Goal: Task Accomplishment & Management: Complete application form

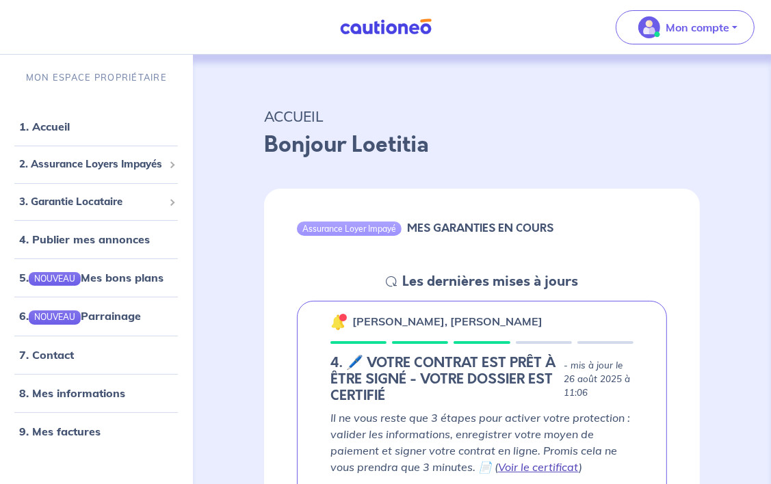
click at [540, 470] on link "Voir le certificat" at bounding box center [538, 467] width 81 height 14
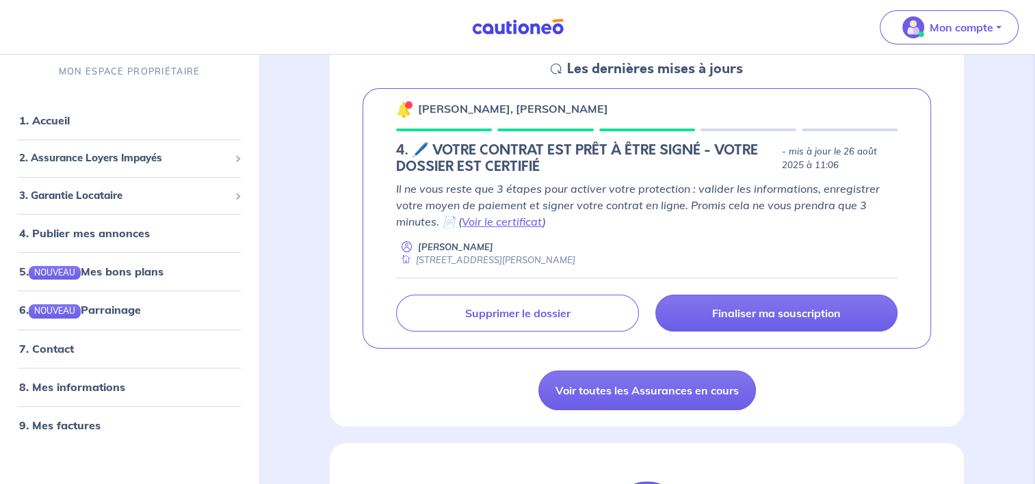
scroll to position [274, 0]
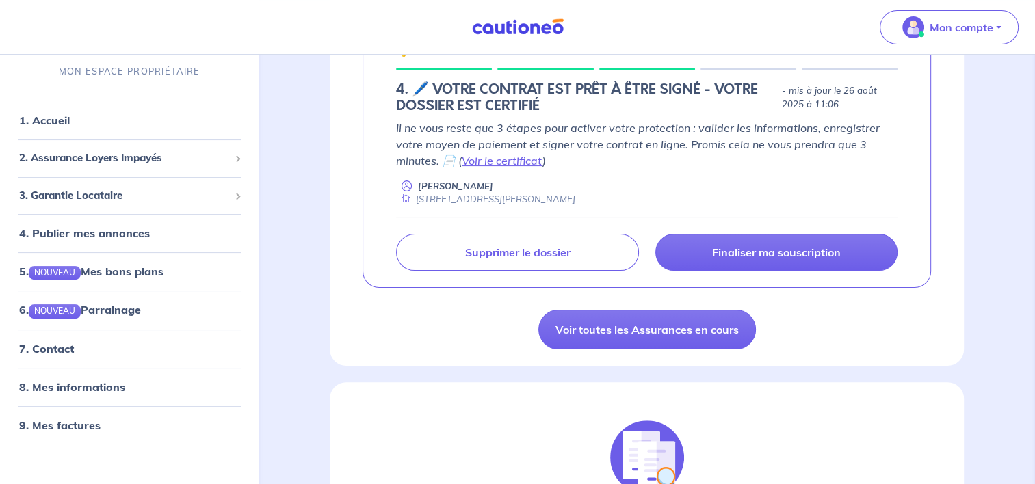
click at [406, 185] on icon at bounding box center [406, 186] width 11 height 13
click at [451, 196] on div "[STREET_ADDRESS][PERSON_NAME]" at bounding box center [485, 199] width 179 height 13
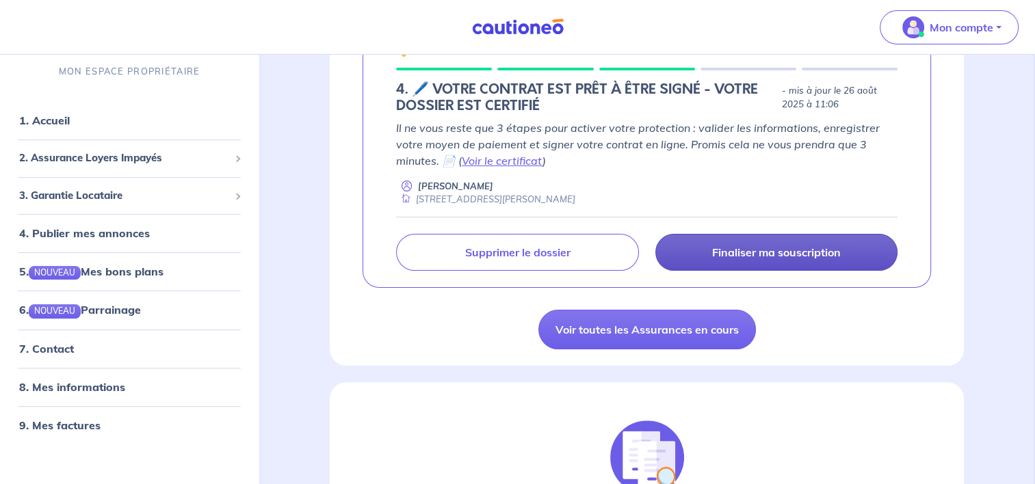
click at [770, 258] on p "Finaliser ma souscription" at bounding box center [776, 252] width 129 height 14
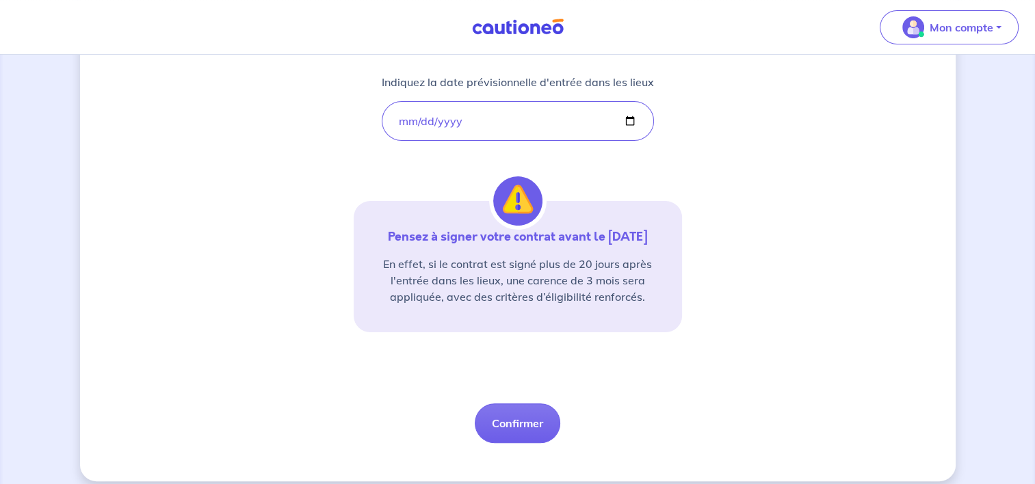
scroll to position [265, 0]
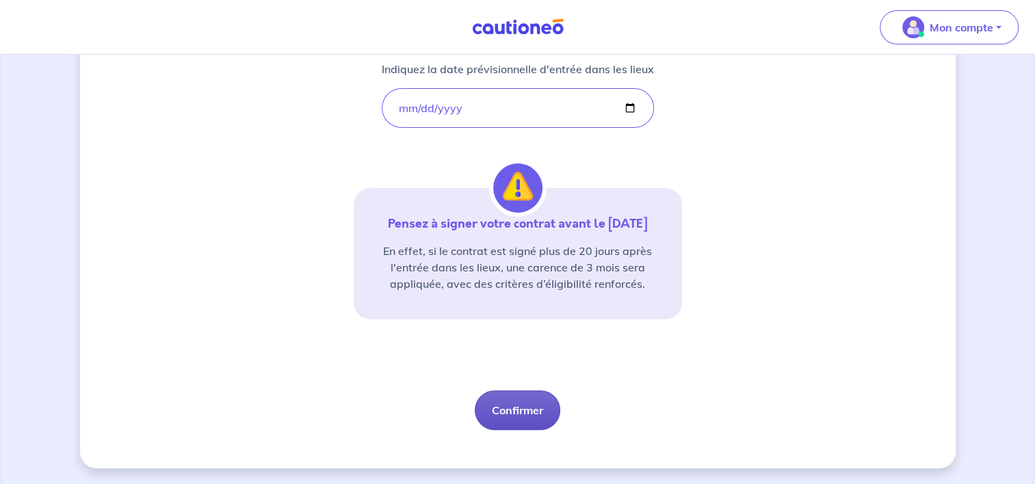
click at [498, 415] on button "Confirmer" at bounding box center [517, 410] width 85 height 40
select select "FR"
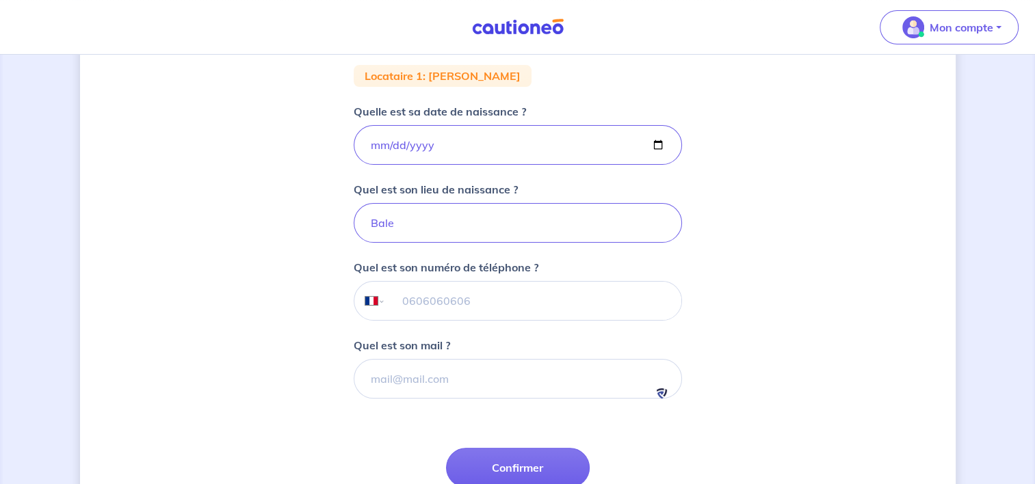
scroll to position [246, 0]
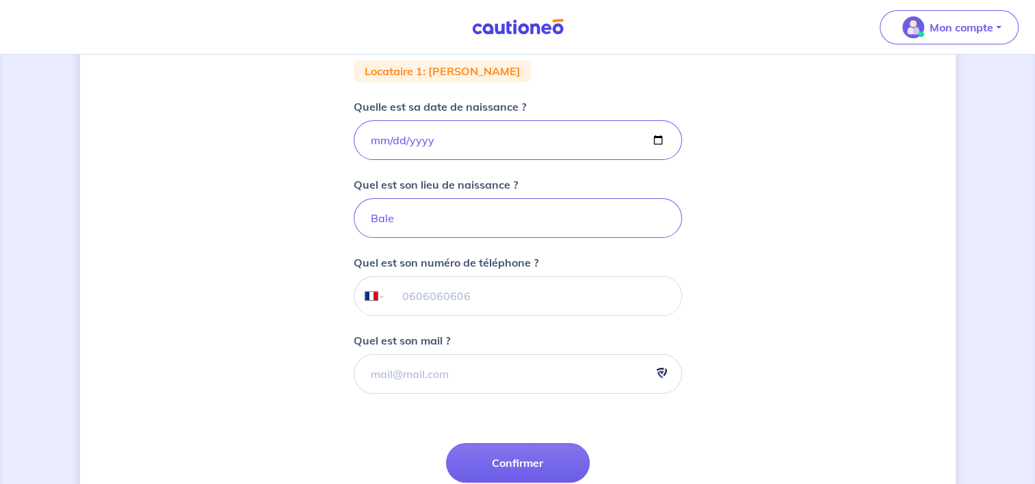
click at [503, 298] on input "tel" at bounding box center [532, 296] width 295 height 38
click at [520, 295] on input "tel" at bounding box center [532, 296] width 295 height 38
type input "+"
select select "ZZ"
type input "+4"
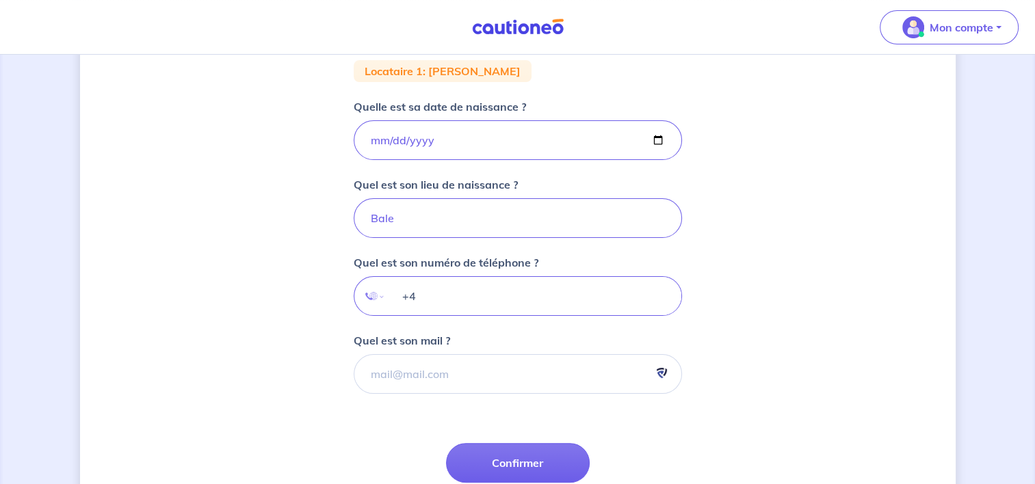
select select "CH"
type input "[PHONE_NUMBER]"
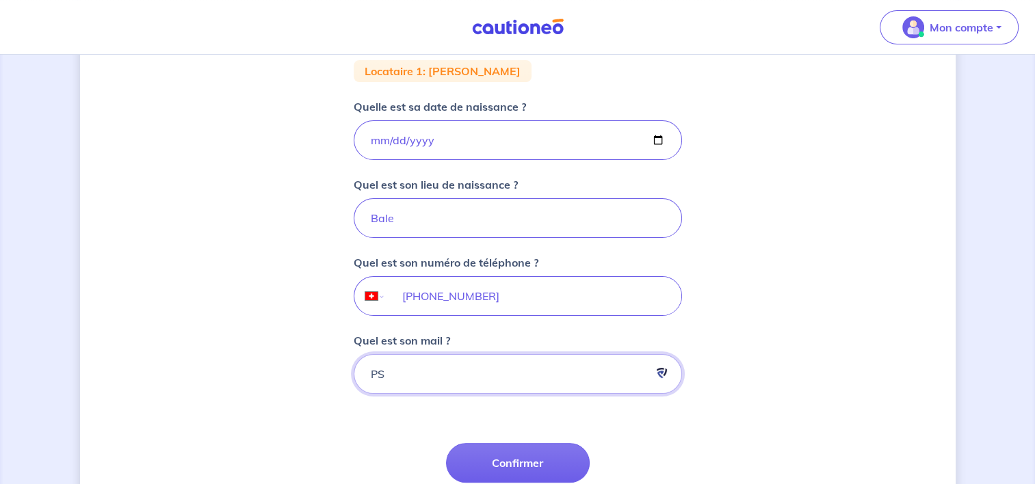
type input "P"
type input "[EMAIL_ADDRESS][DOMAIN_NAME]"
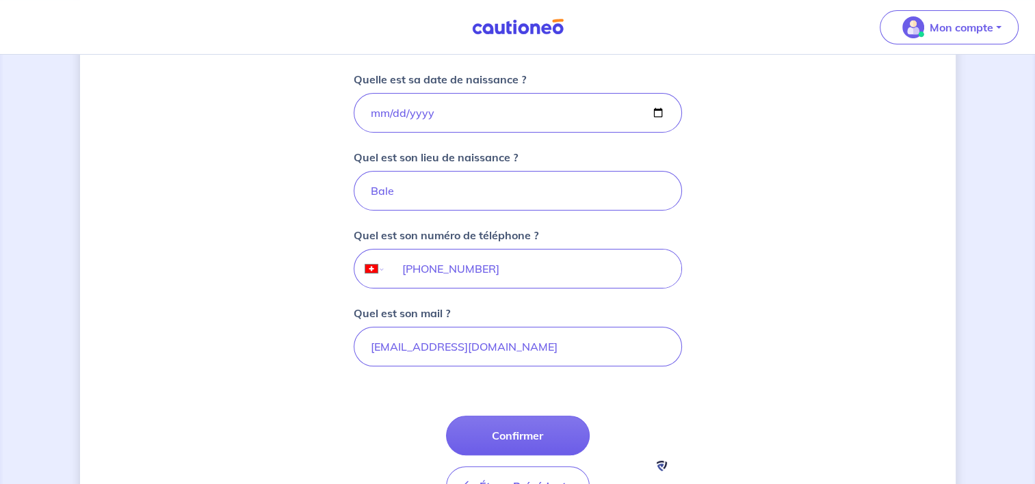
scroll to position [340, 0]
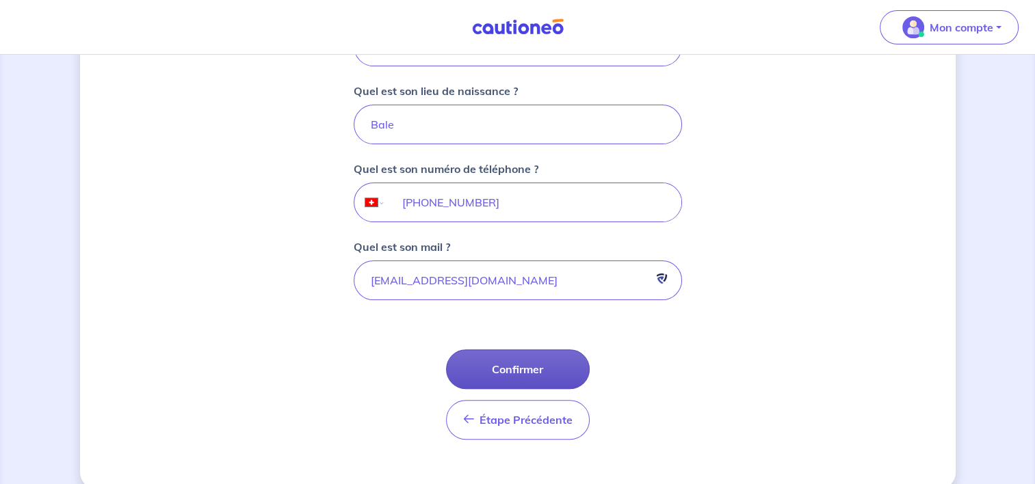
click at [494, 377] on button "Confirmer" at bounding box center [518, 369] width 144 height 40
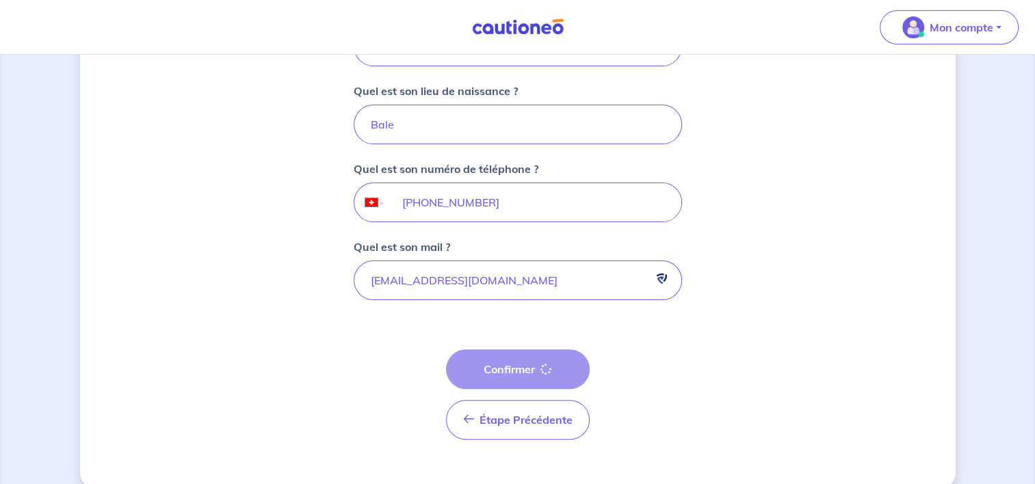
select select "FR"
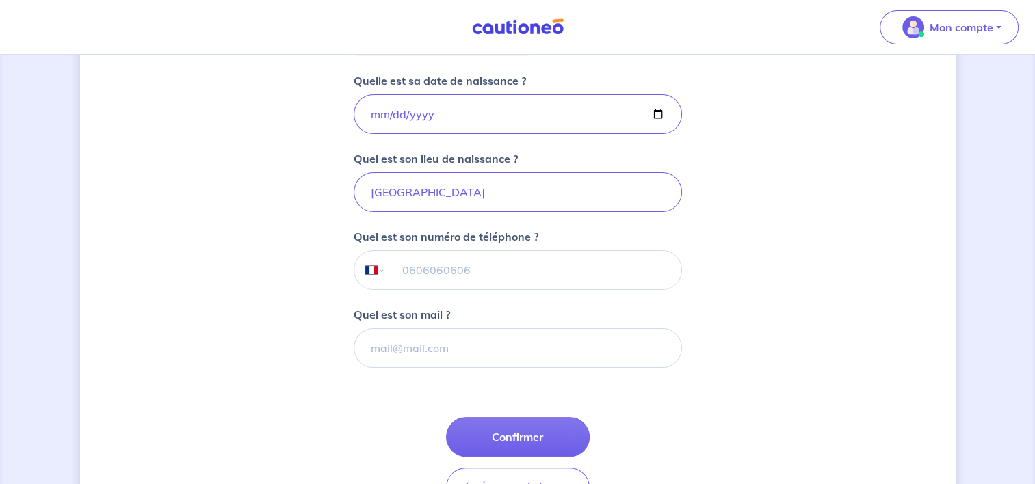
scroll to position [304, 0]
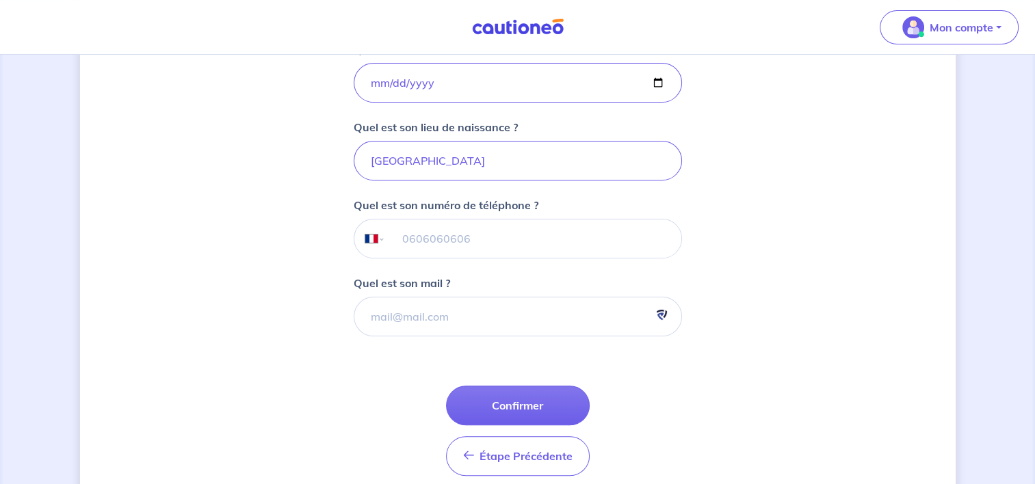
click at [538, 241] on input "tel" at bounding box center [532, 239] width 295 height 38
type input "06 09 83 28 23"
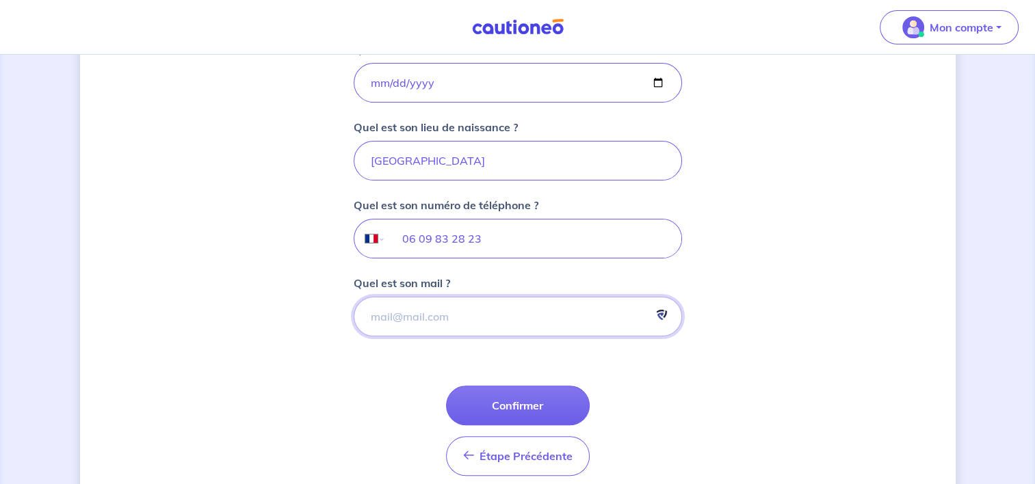
paste input "[EMAIL_ADDRESS][DOMAIN_NAME]"
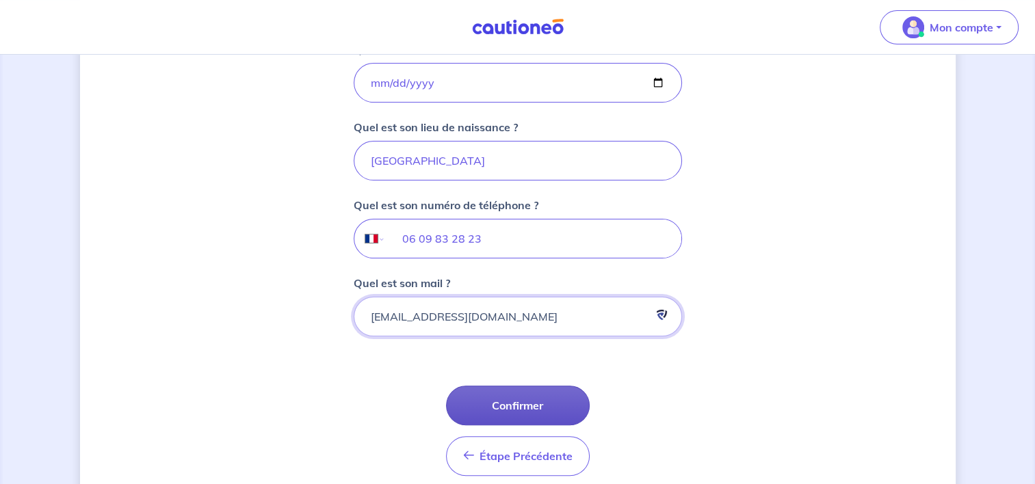
type input "[EMAIL_ADDRESS][DOMAIN_NAME]"
click at [514, 397] on button "Confirmer" at bounding box center [518, 406] width 144 height 40
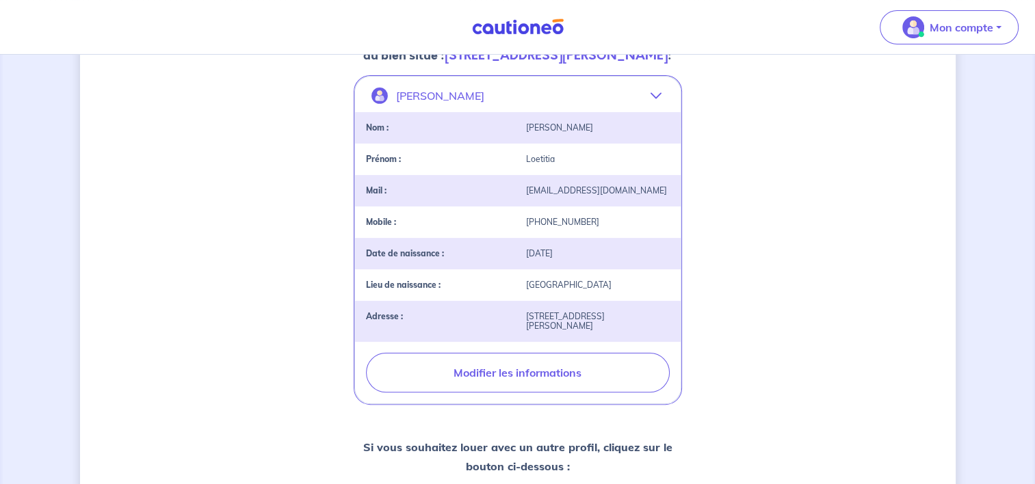
scroll to position [274, 0]
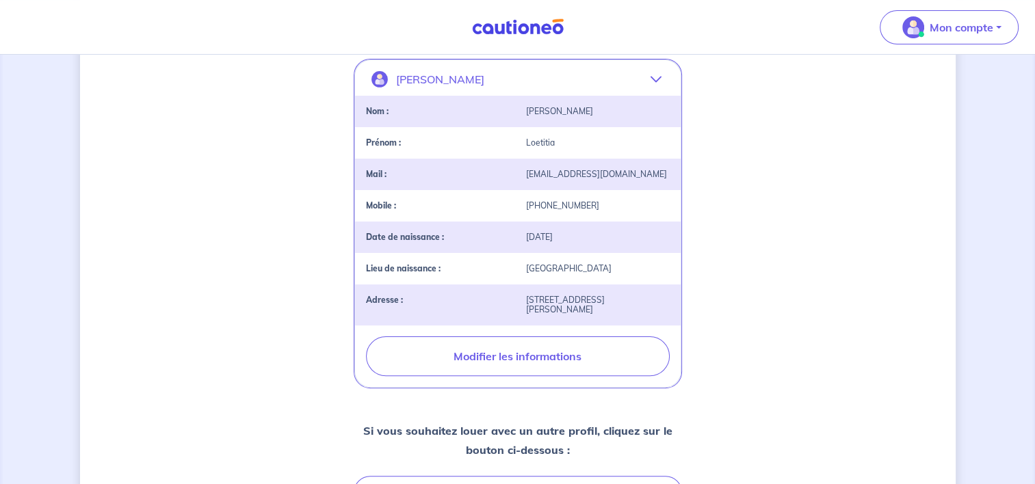
click at [657, 85] on icon "button" at bounding box center [655, 79] width 11 height 11
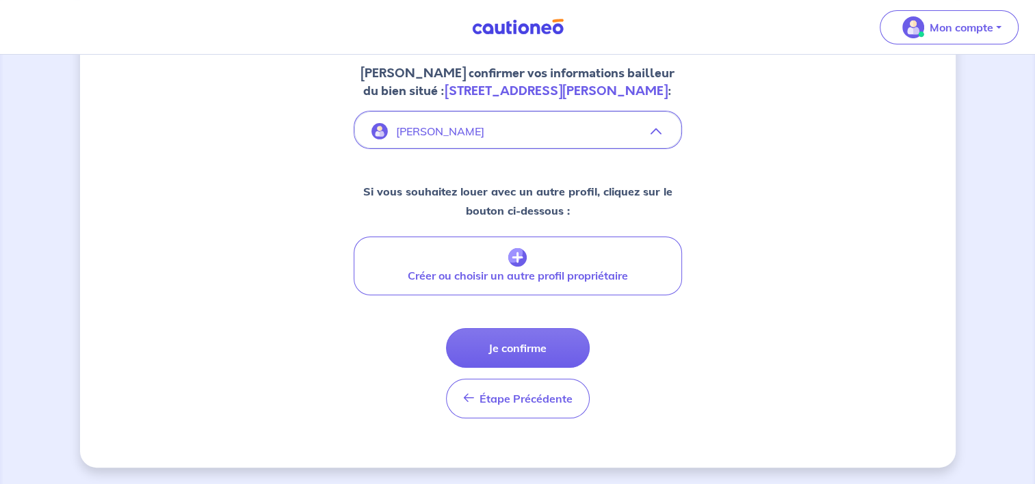
scroll to position [238, 0]
click at [656, 131] on icon "button" at bounding box center [655, 131] width 11 height 11
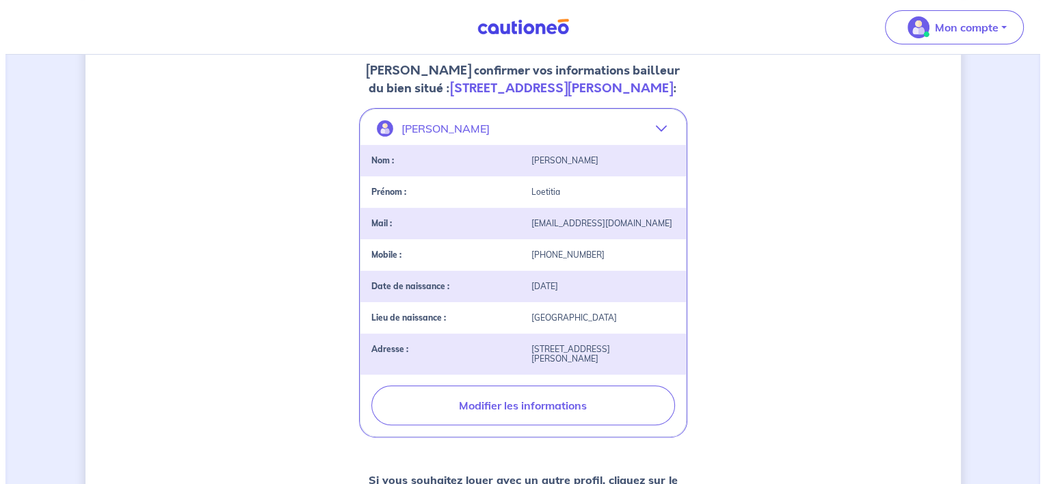
scroll to position [274, 0]
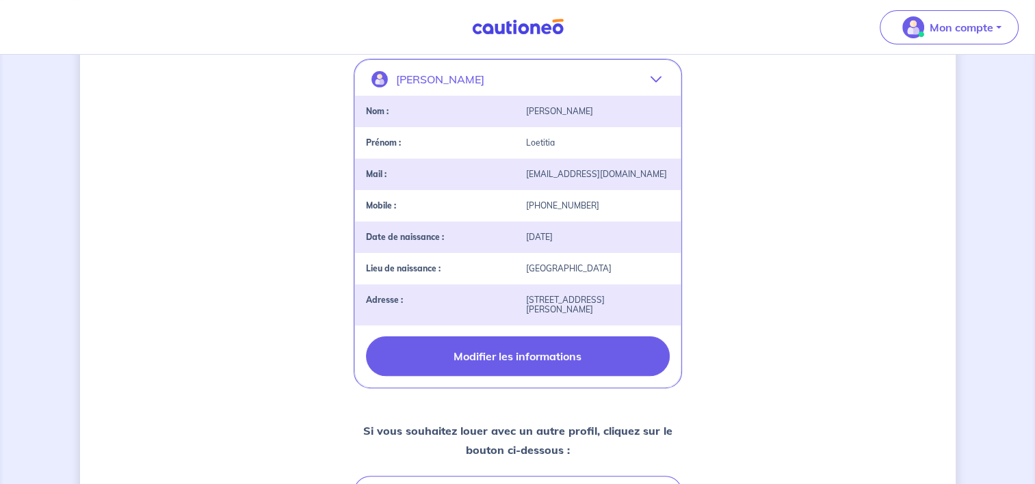
click at [527, 373] on button "Modifier les informations" at bounding box center [518, 356] width 304 height 40
select select "FR"
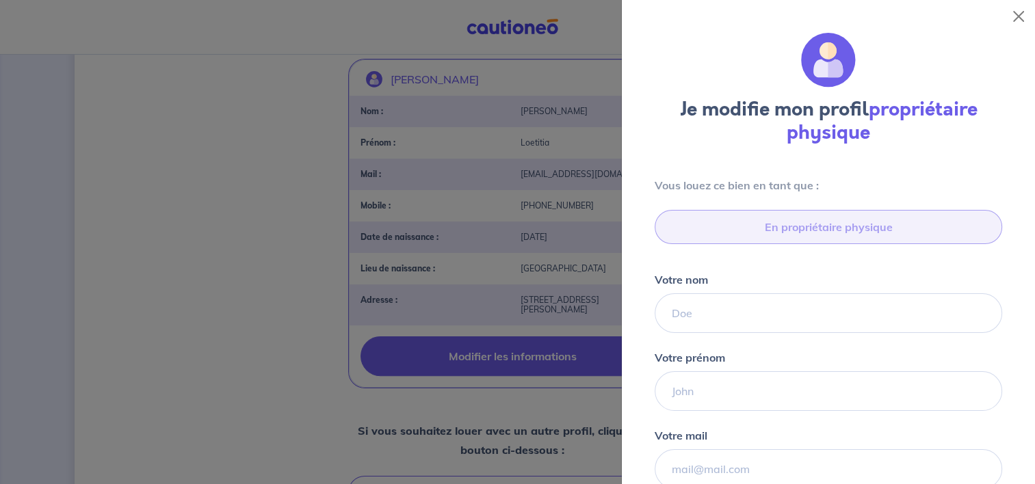
type input "06 50 92 03 76"
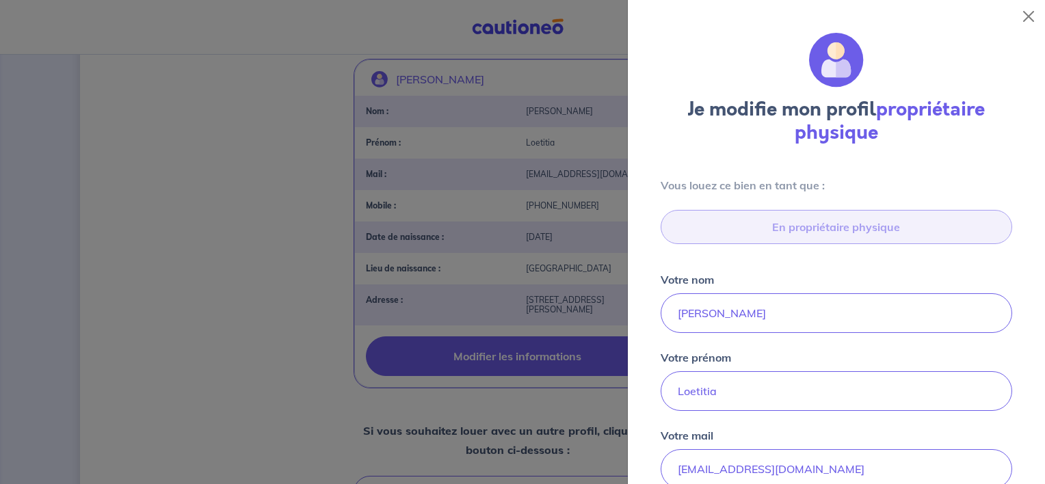
scroll to position [515, 0]
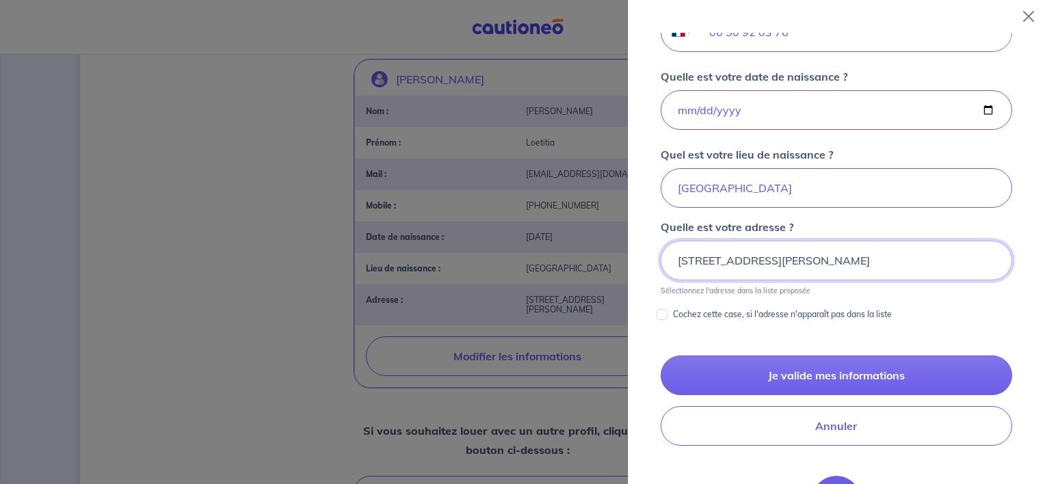
drag, startPoint x: 973, startPoint y: 267, endPoint x: 497, endPoint y: 259, distance: 476.0
click at [497, 259] on body "Mon compte Me déconnecter 2 3 Informations bail Informations propriétaire Paiem…" at bounding box center [522, 163] width 1045 height 874
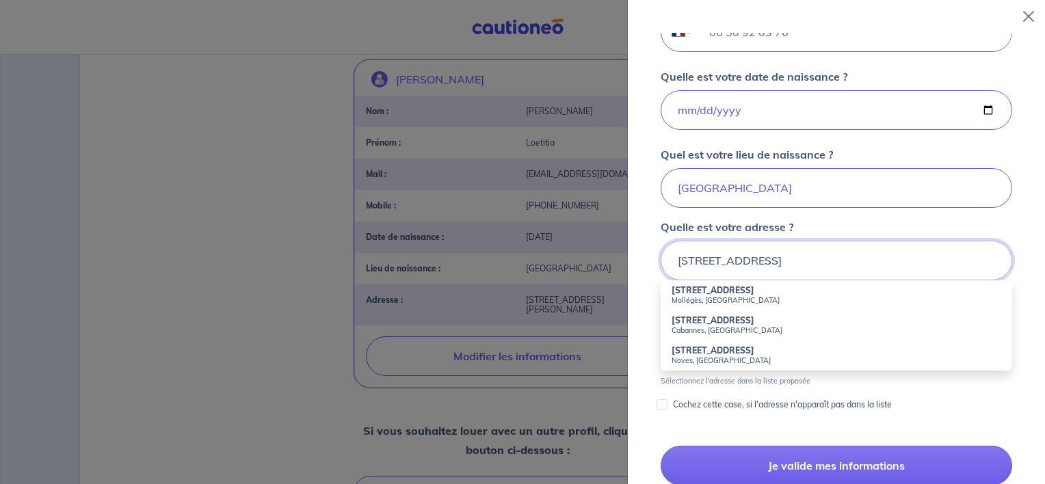
type input "[STREET_ADDRESS]"
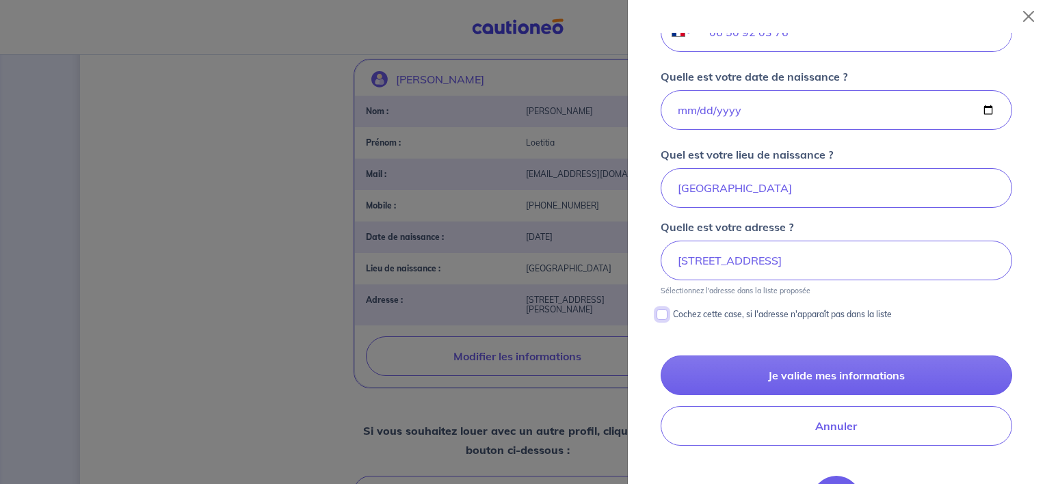
click at [662, 315] on input "Cochez cette case, si l'adresse n'apparaît pas dans la liste" at bounding box center [661, 314] width 11 height 11
checkbox input "true"
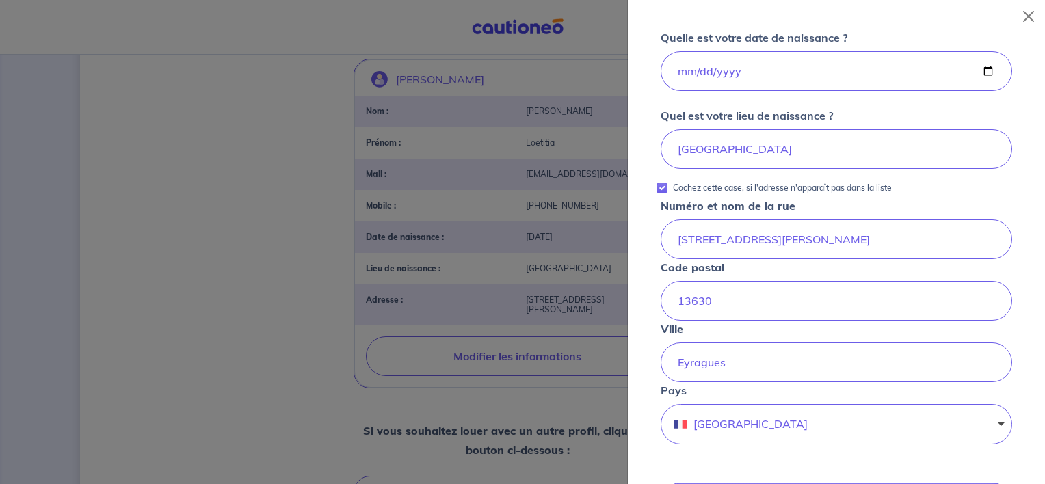
scroll to position [556, 0]
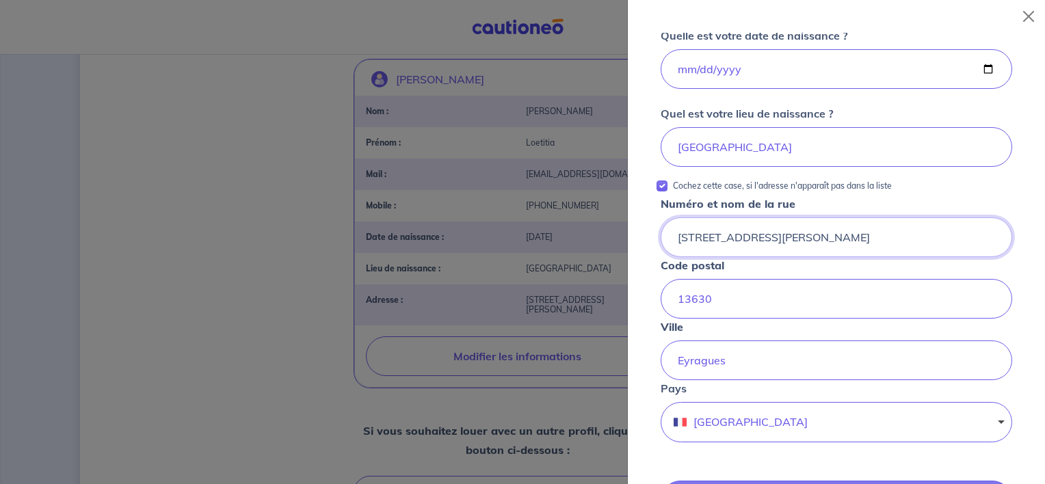
click at [770, 237] on input "[STREET_ADDRESS][PERSON_NAME]" at bounding box center [836, 237] width 351 height 40
type input "2"
type input "[STREET_ADDRESS]"
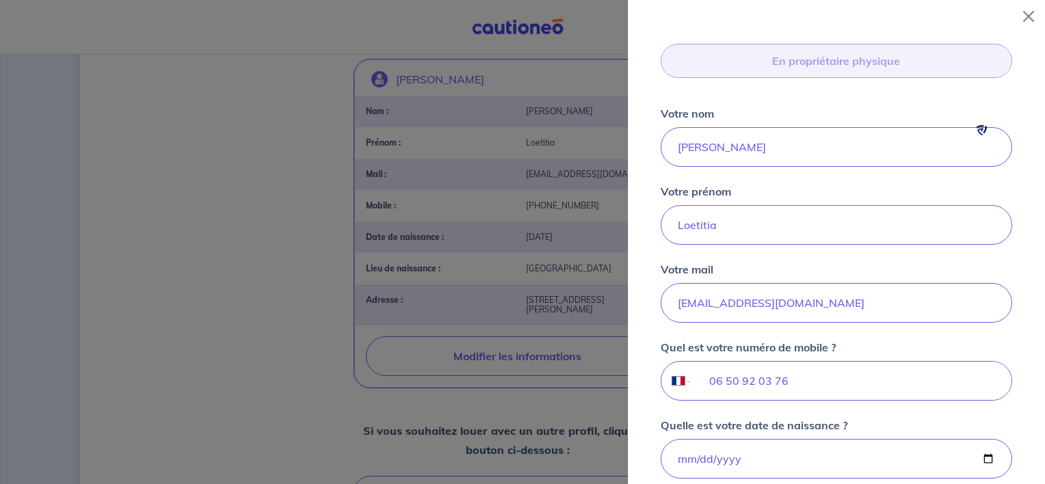
scroll to position [45, 0]
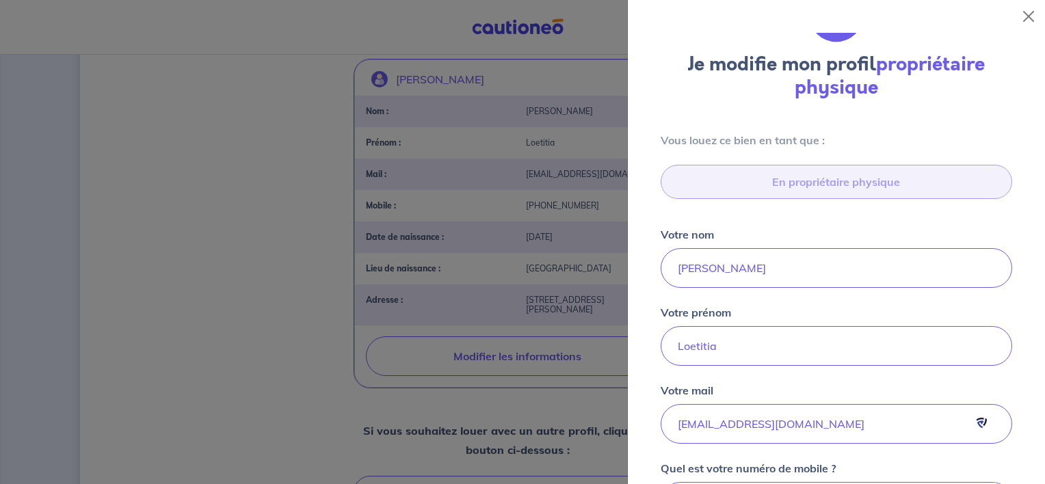
click at [249, 199] on div at bounding box center [522, 242] width 1045 height 484
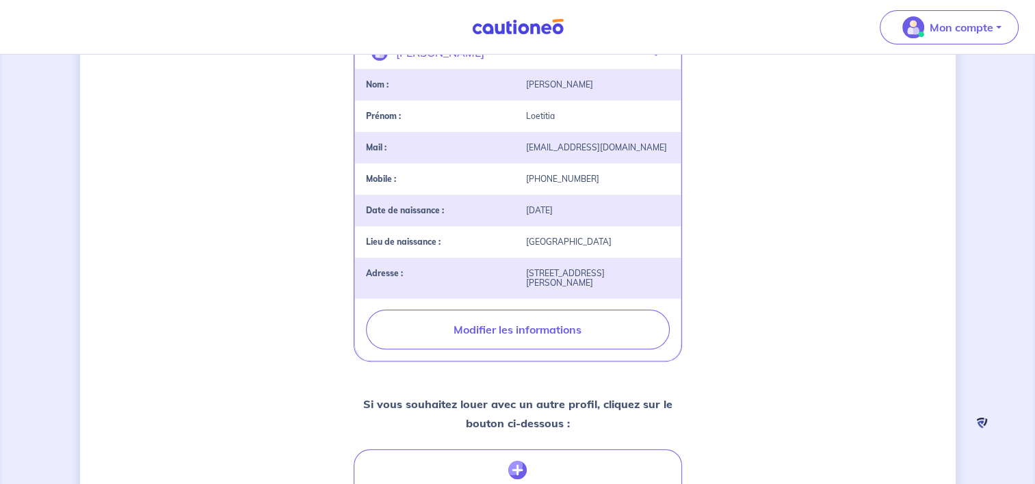
scroll to position [295, 0]
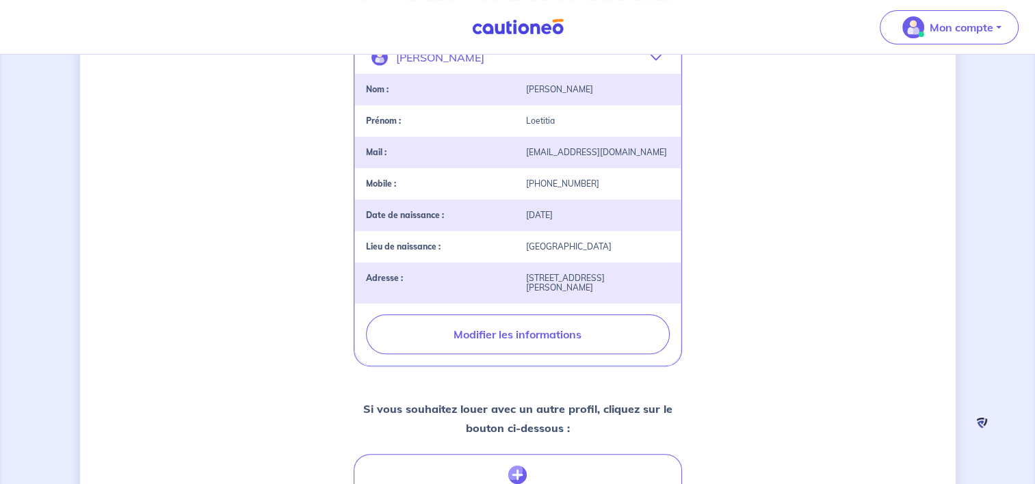
drag, startPoint x: 1033, startPoint y: 236, endPoint x: 1038, endPoint y: 263, distance: 27.1
click at [770, 263] on html "Mon compte Me déconnecter 2 3 Informations bail Informations propriétaire Paiem…" at bounding box center [517, 203] width 1035 height 997
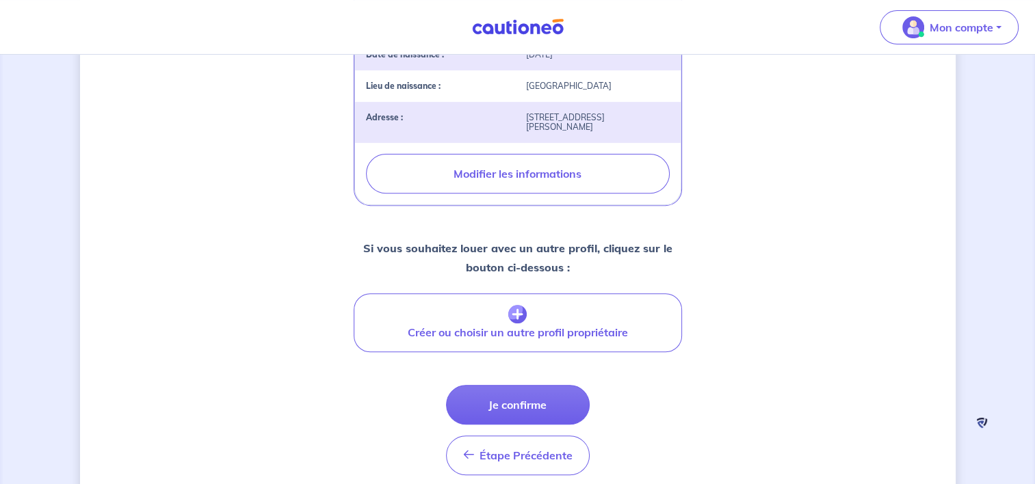
scroll to position [457, 0]
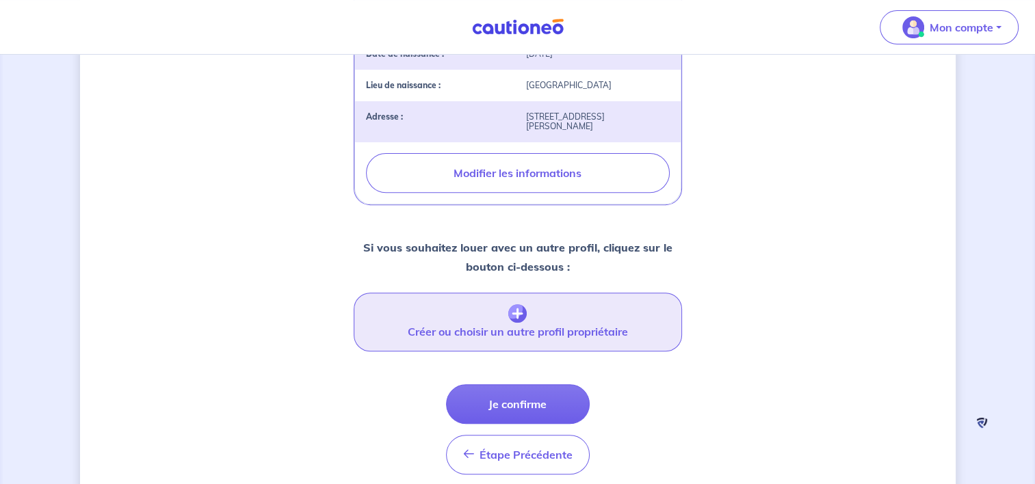
click at [514, 323] on img "button" at bounding box center [517, 313] width 18 height 19
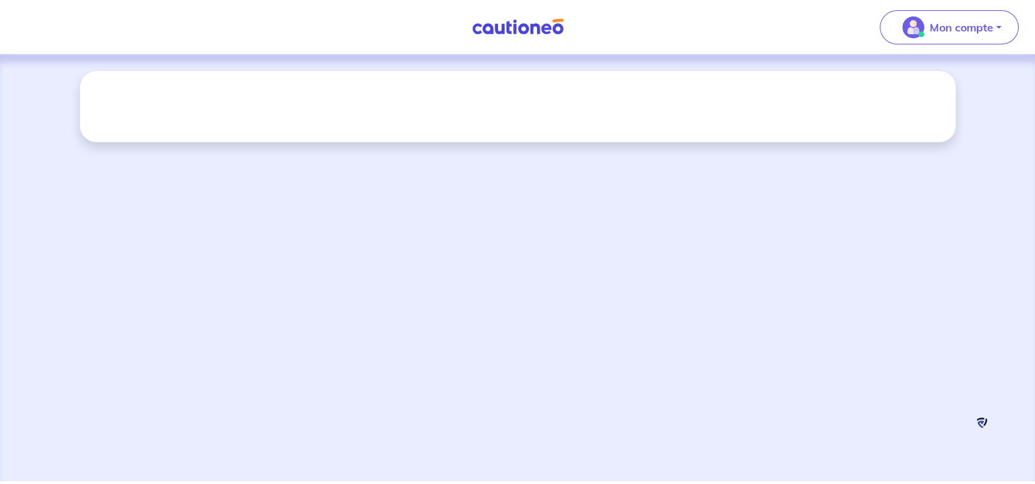
scroll to position [0, 0]
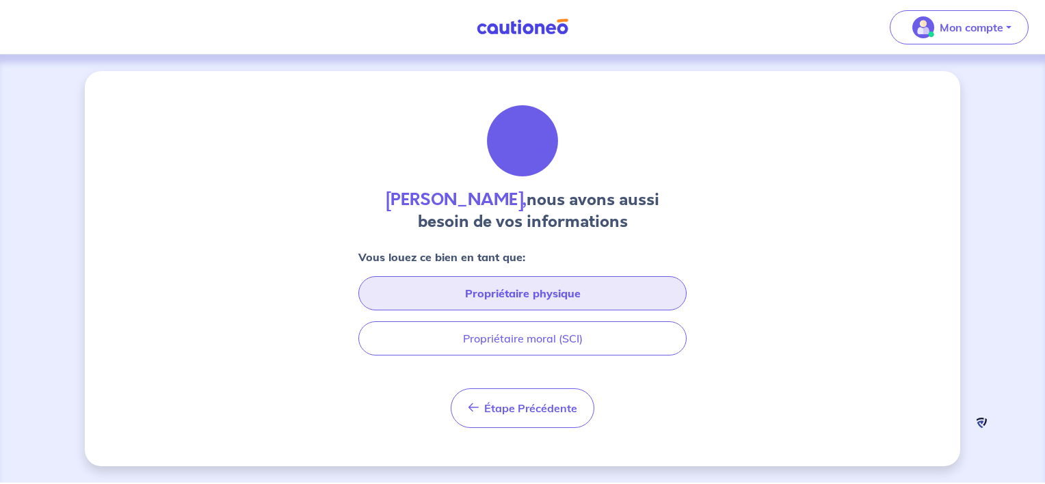
click at [574, 283] on button "Propriétaire physique" at bounding box center [522, 293] width 328 height 34
select select "FR"
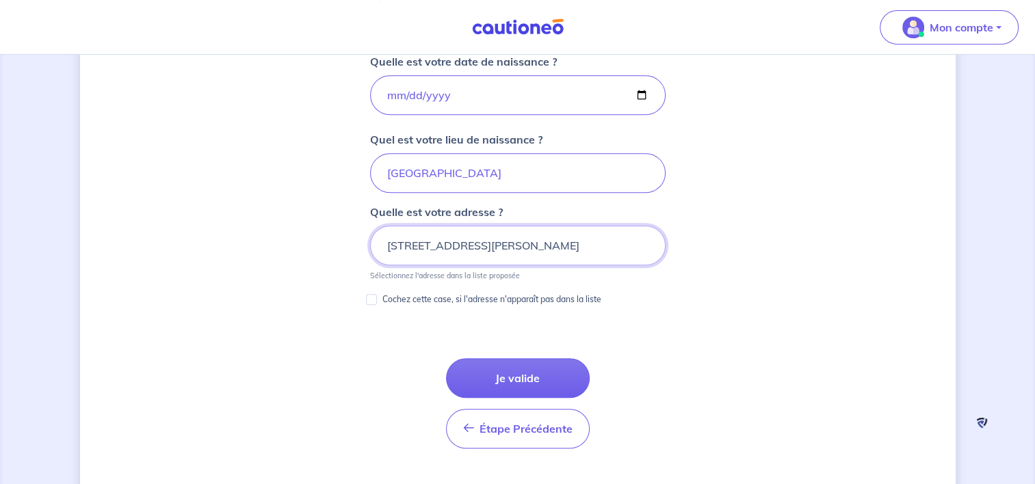
scroll to position [635, 0]
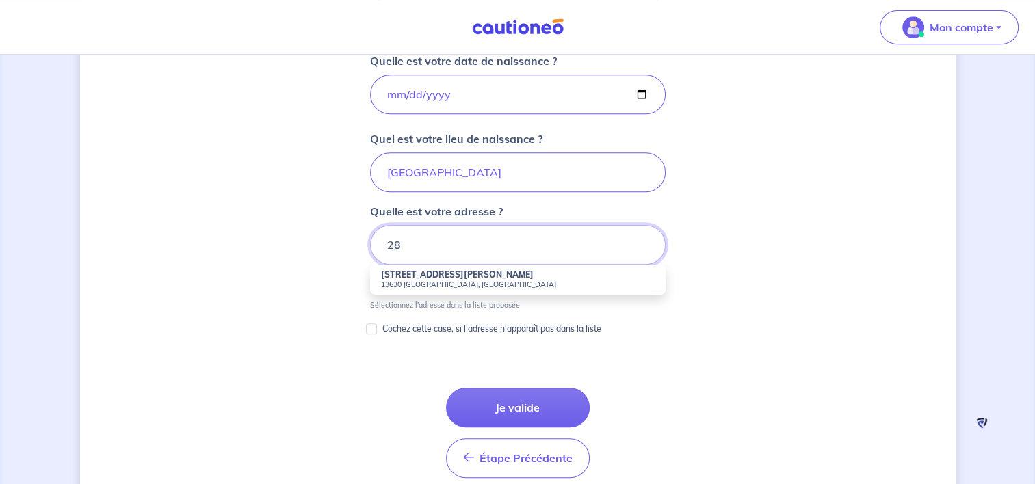
type input "2"
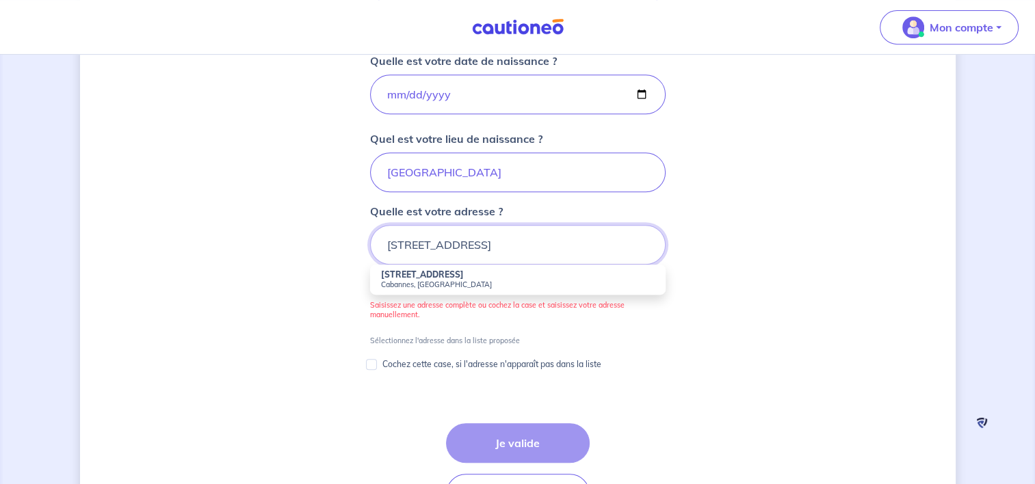
type input "[STREET_ADDRESS]"
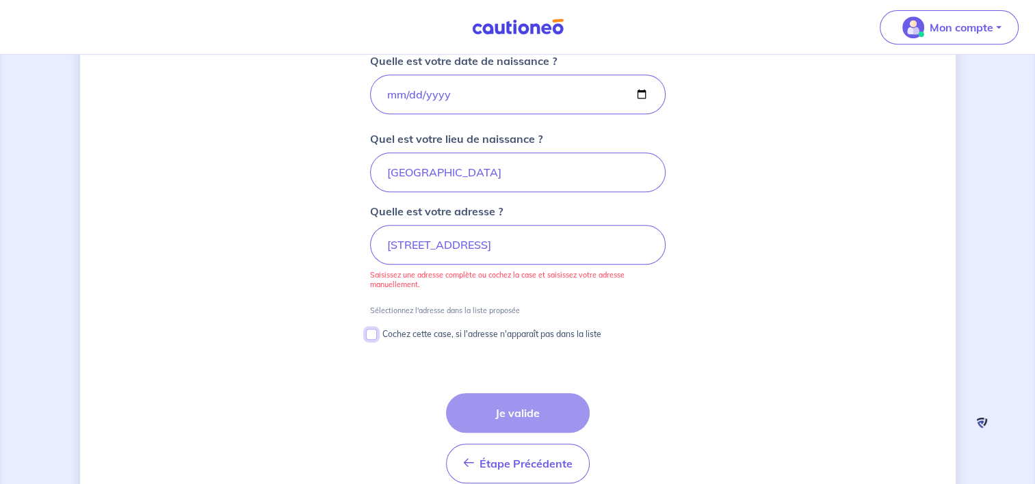
click at [367, 336] on input "Cochez cette case, si l'adresse n'apparaît pas dans la liste" at bounding box center [371, 334] width 11 height 11
checkbox input "true"
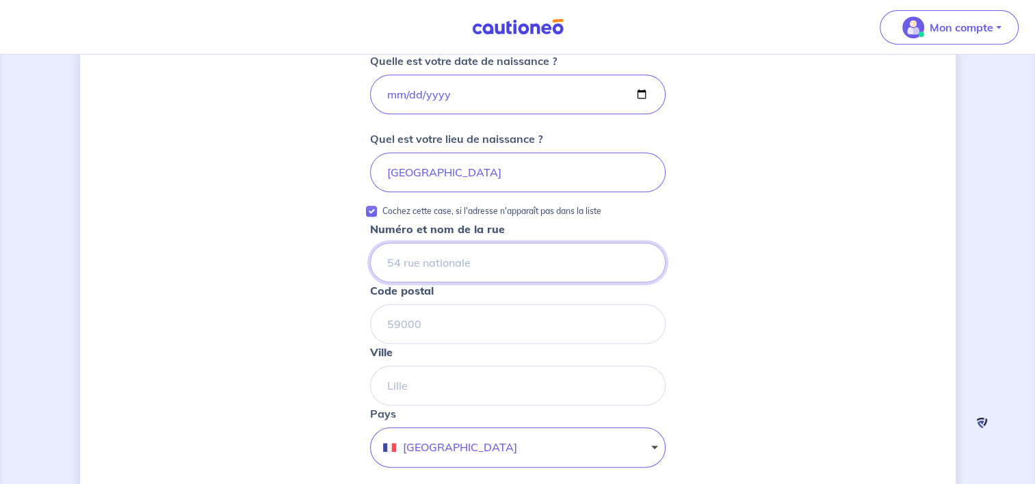
click at [468, 261] on input "Numéro et nom de la rue" at bounding box center [517, 263] width 295 height 40
type input "[STREET_ADDRESS]"
type input "13630"
type input "eyragues"
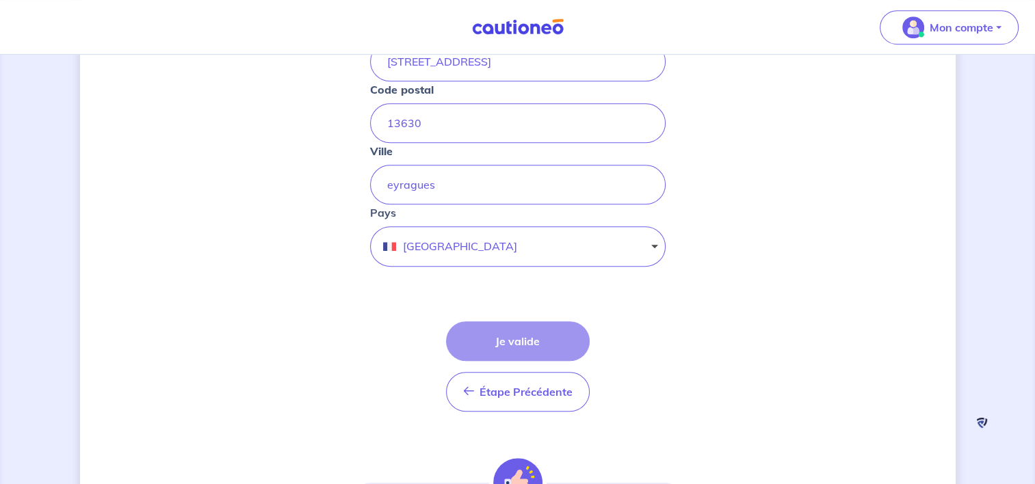
scroll to position [838, 0]
click at [517, 334] on div "Étape Précédente Précédent Je valide Je valide" at bounding box center [518, 364] width 144 height 90
click at [492, 338] on div "Étape Précédente Précédent Je valide Je valide" at bounding box center [518, 364] width 144 height 90
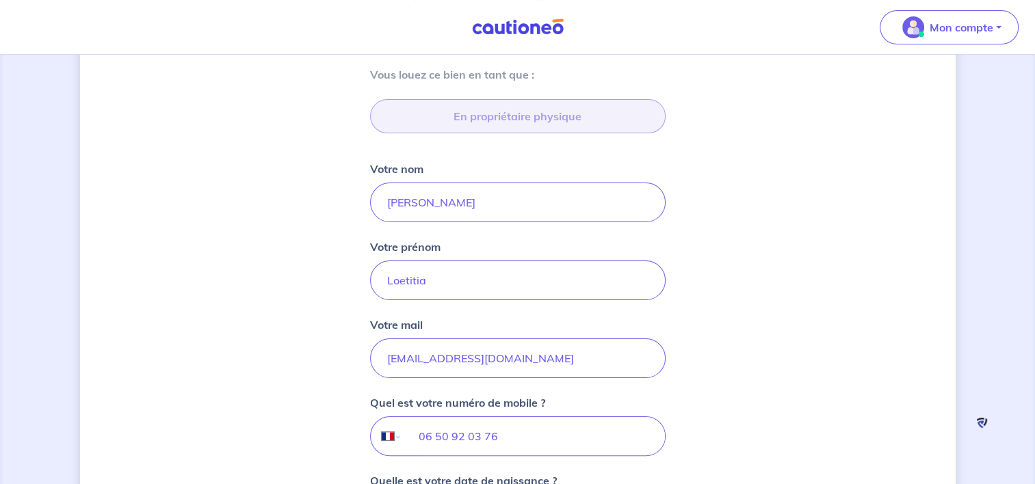
scroll to position [211, 0]
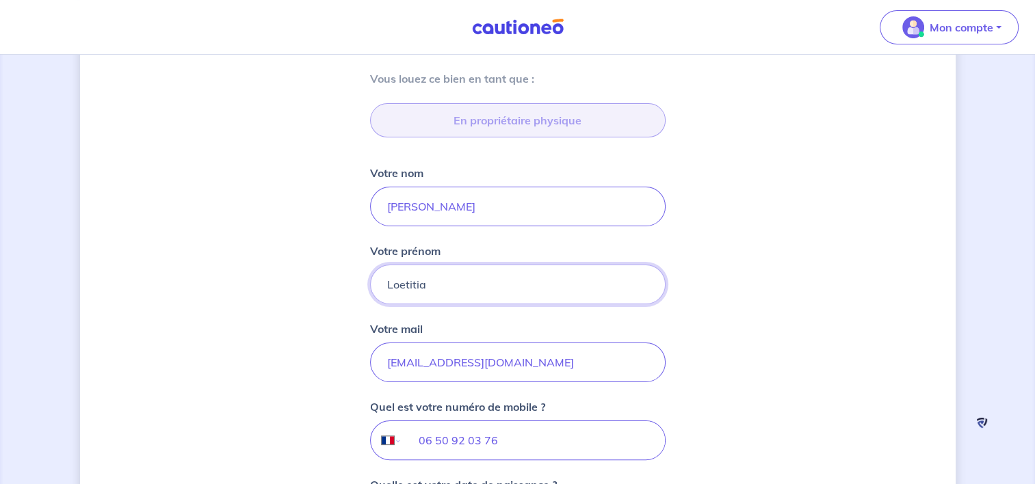
click at [531, 274] on input "Loetitia" at bounding box center [517, 285] width 295 height 40
click at [550, 202] on input "[PERSON_NAME]" at bounding box center [517, 207] width 295 height 40
type input "[PERSON_NAME]"
click at [457, 293] on input "Loetitia" at bounding box center [517, 285] width 295 height 40
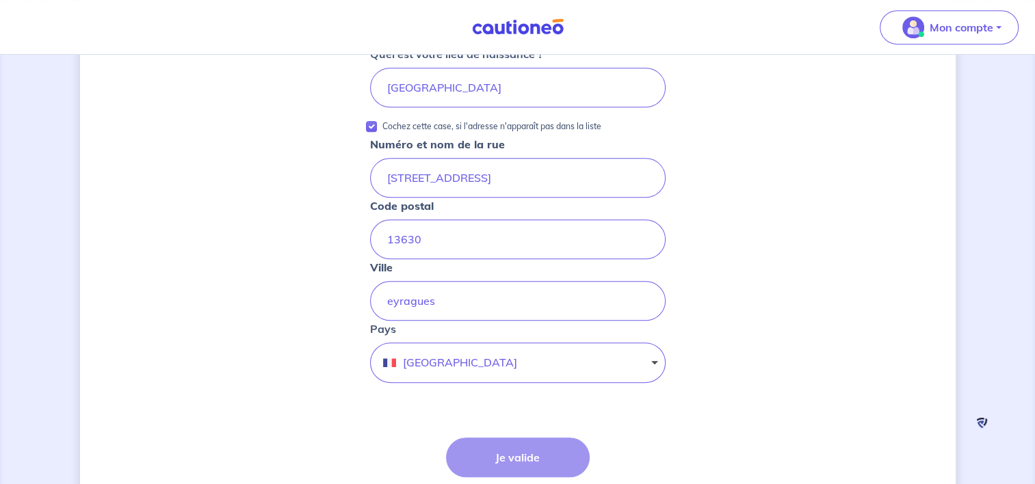
scroll to position [847, 0]
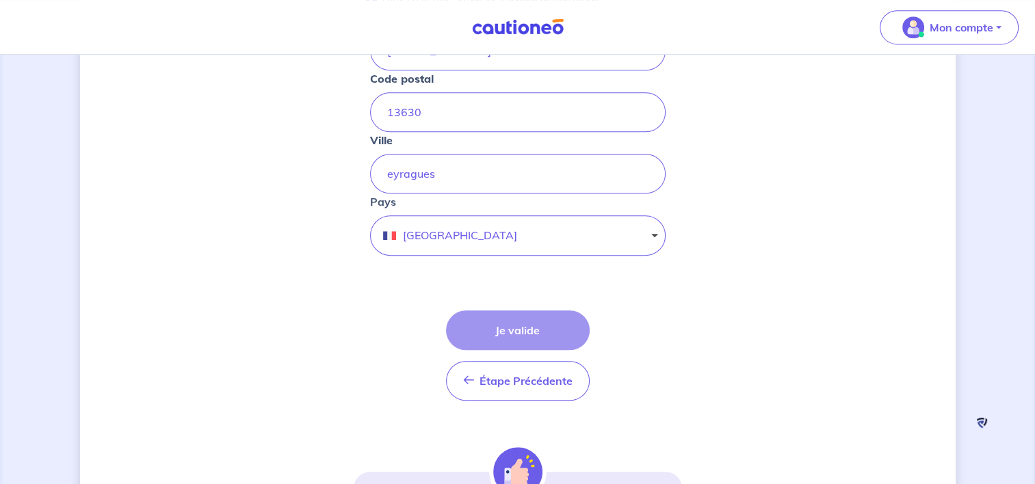
type input "Loetitia et [PERSON_NAME]"
click at [531, 326] on div "Étape Précédente Précédent Je valide Je valide" at bounding box center [518, 355] width 144 height 90
click at [507, 313] on div "Étape Précédente Précédent Je valide Je valide" at bounding box center [518, 355] width 144 height 90
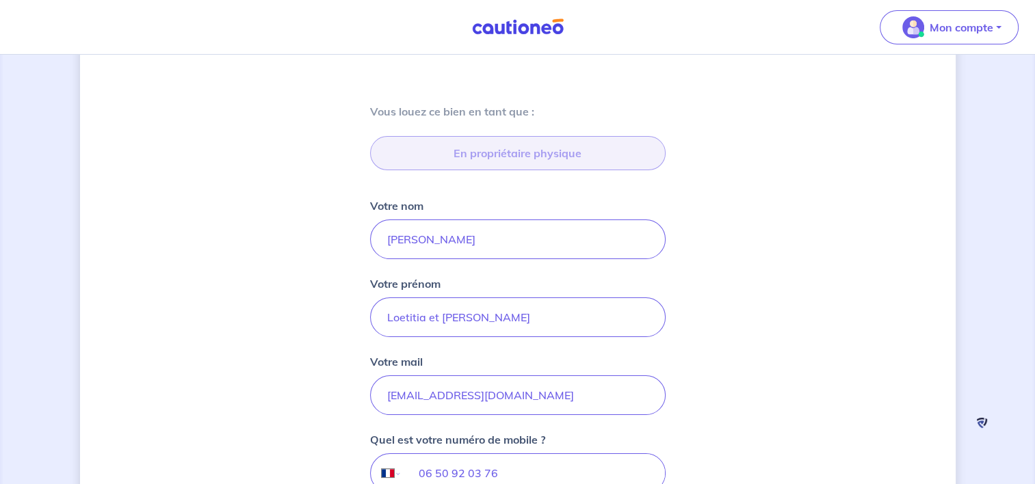
scroll to position [176, 0]
click at [566, 230] on input "[PERSON_NAME]" at bounding box center [517, 242] width 295 height 40
type input "[PERSON_NAME]"
click at [528, 317] on input "Loetitia et [PERSON_NAME]" at bounding box center [517, 320] width 295 height 40
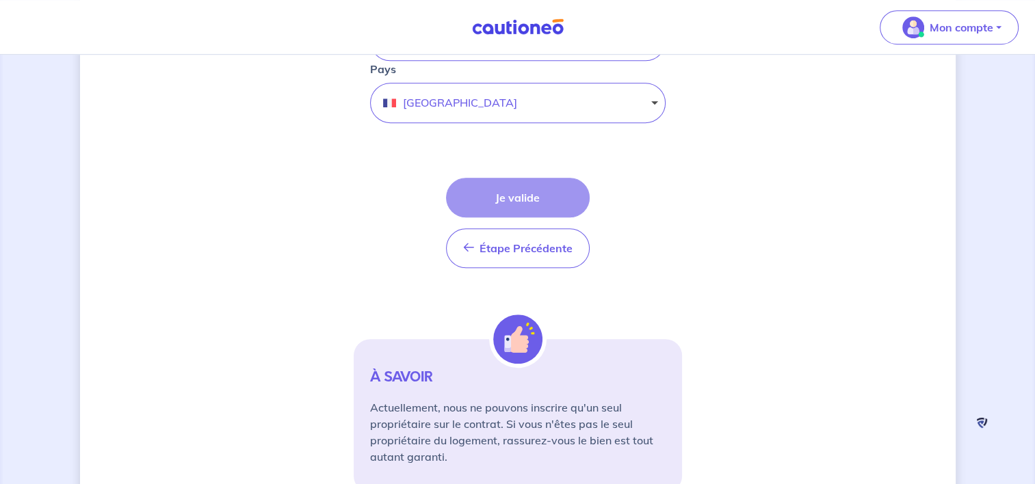
scroll to position [1039, 0]
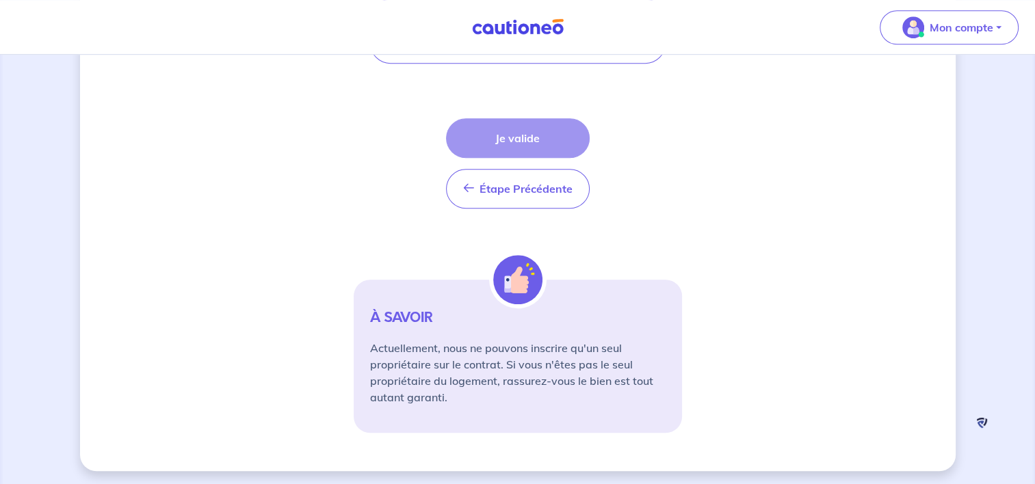
type input "Loetitia"
click at [515, 124] on div "Étape Précédente Précédent Je valide Je valide" at bounding box center [518, 163] width 144 height 90
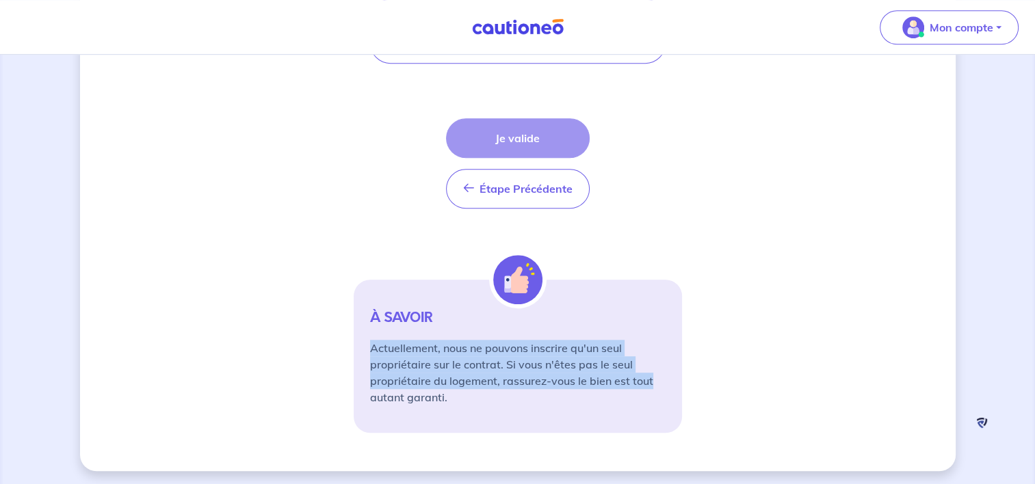
drag, startPoint x: 1034, startPoint y: 376, endPoint x: 1047, endPoint y: 271, distance: 105.4
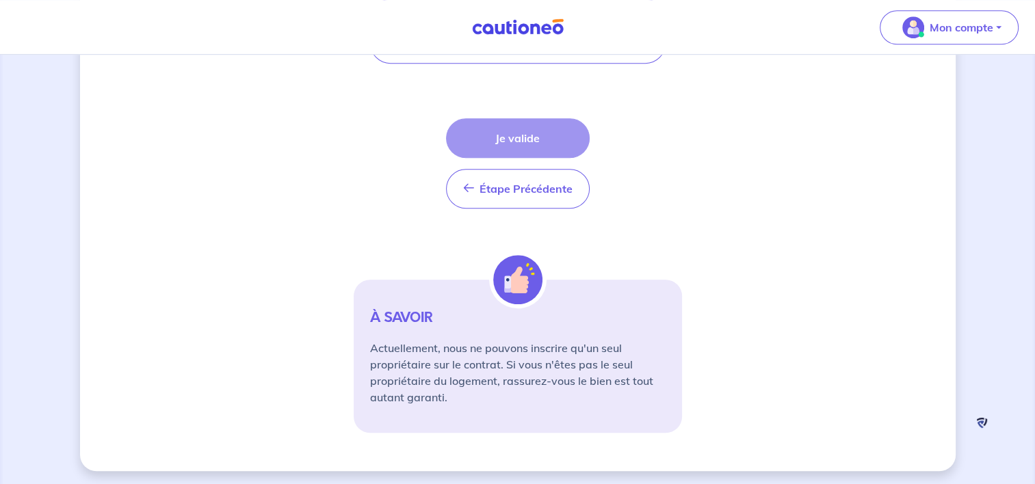
click at [552, 138] on div "Étape Précédente Précédent Je valide Je valide" at bounding box center [518, 163] width 144 height 90
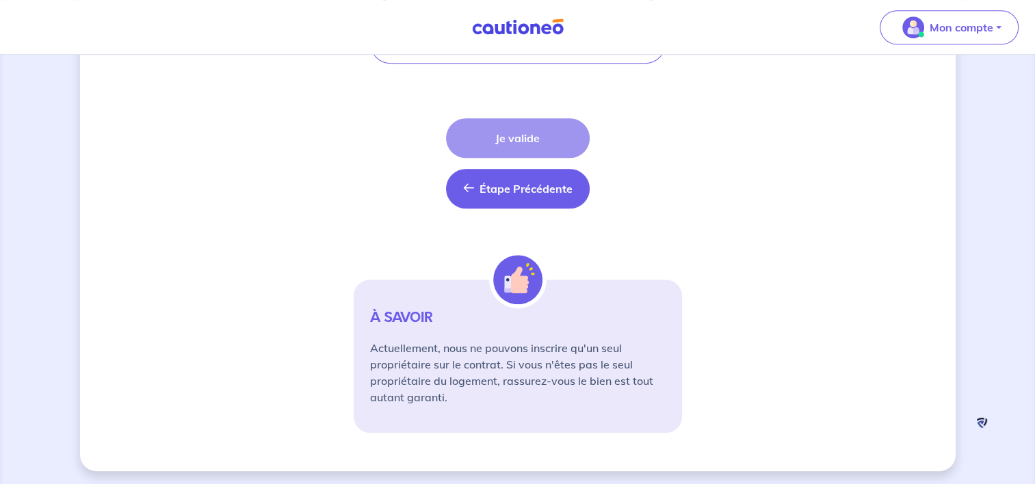
click at [530, 197] on button "Étape Précédente Précédent" at bounding box center [518, 189] width 144 height 40
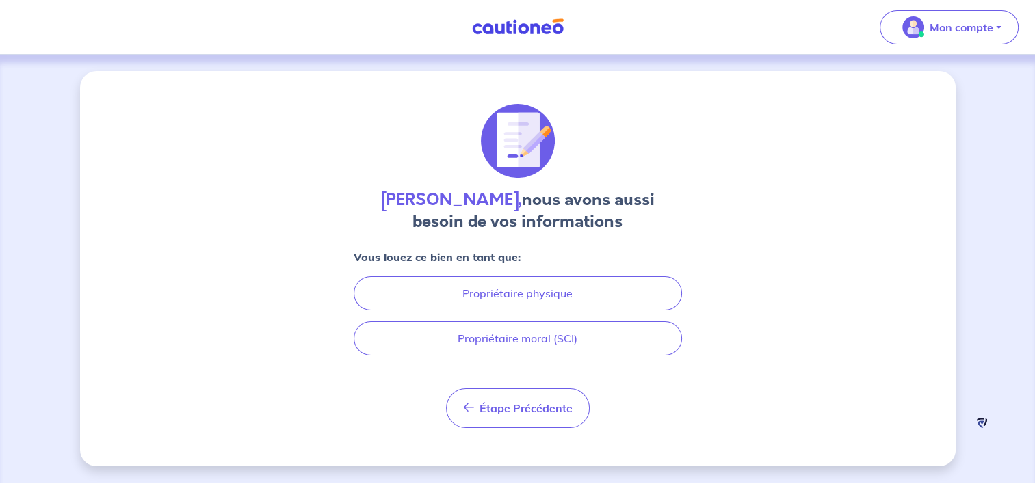
scroll to position [0, 0]
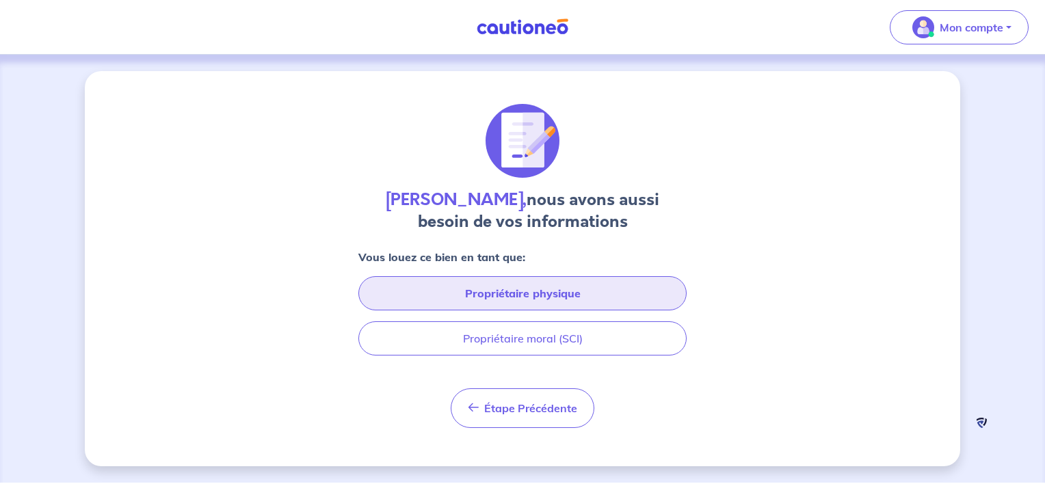
click at [549, 291] on button "Propriétaire physique" at bounding box center [522, 293] width 328 height 34
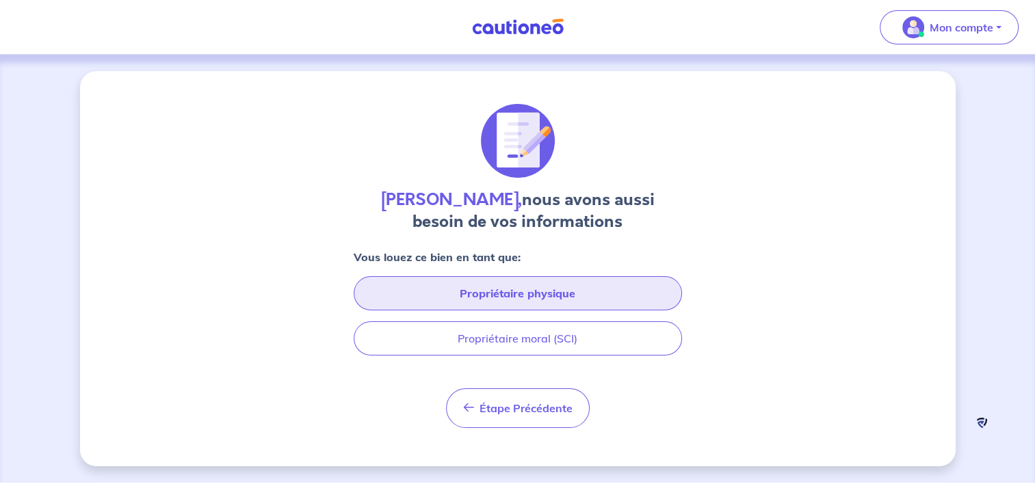
select select "FR"
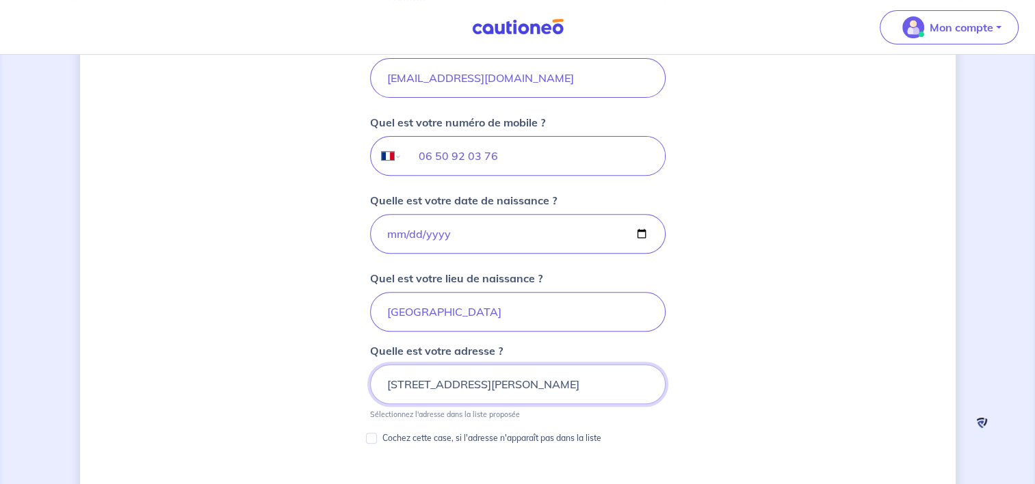
scroll to position [635, 0]
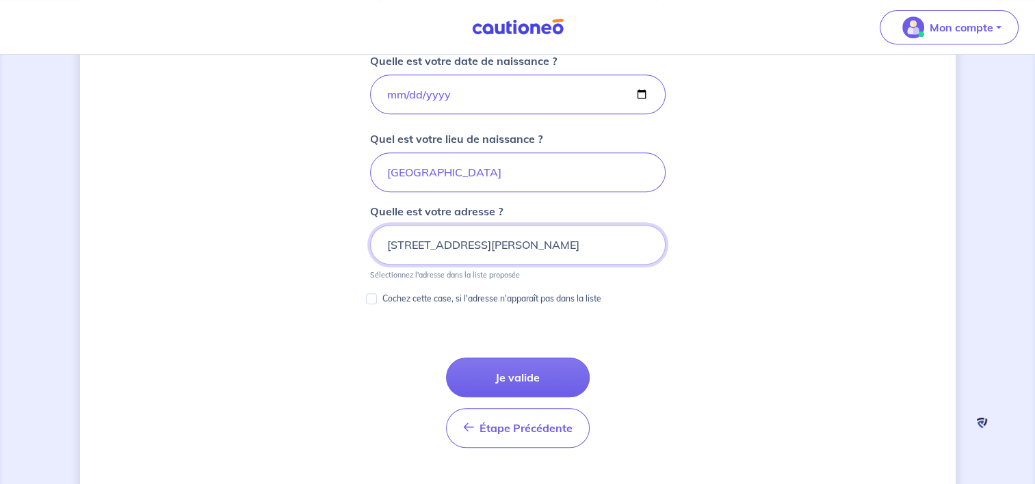
drag, startPoint x: 635, startPoint y: 231, endPoint x: 248, endPoint y: 242, distance: 386.5
click at [248, 242] on div "[PERSON_NAME], nous avons aussi besoin de vos informations Vous louez [PERSON_N…" at bounding box center [517, 73] width 875 height 1275
click at [550, 239] on input "[STREET_ADDRESS][PERSON_NAME]" at bounding box center [517, 245] width 295 height 40
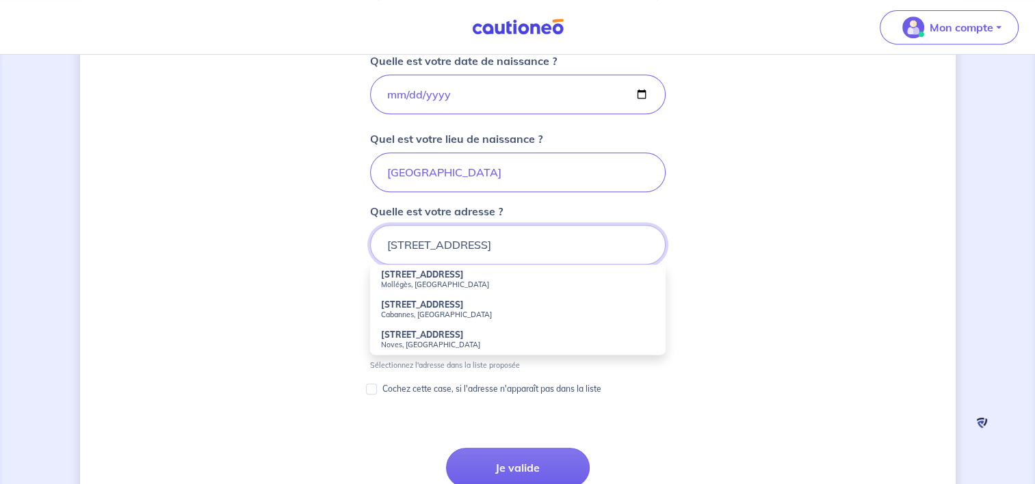
type input "[STREET_ADDRESS]"
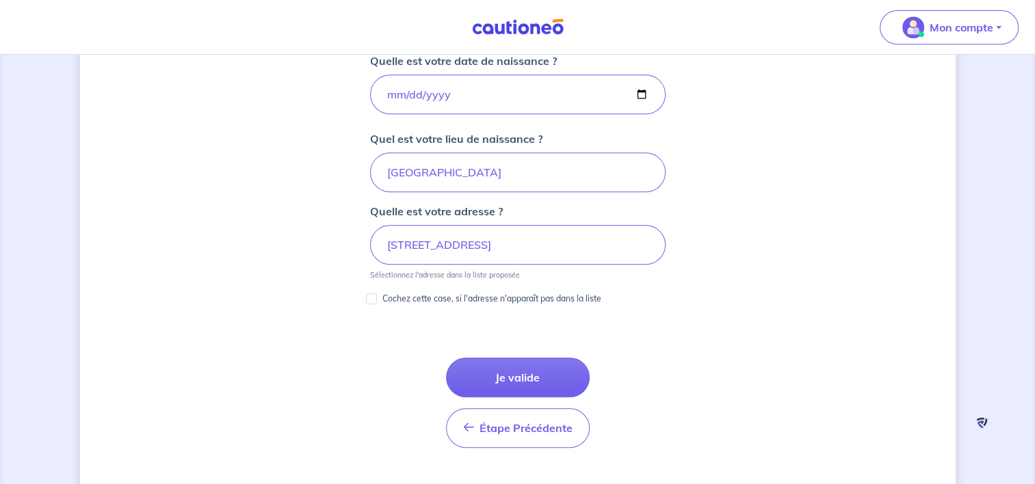
click at [373, 298] on input "Cochez cette case, si l'adresse n'apparaît pas dans la liste" at bounding box center [371, 298] width 11 height 11
checkbox input "true"
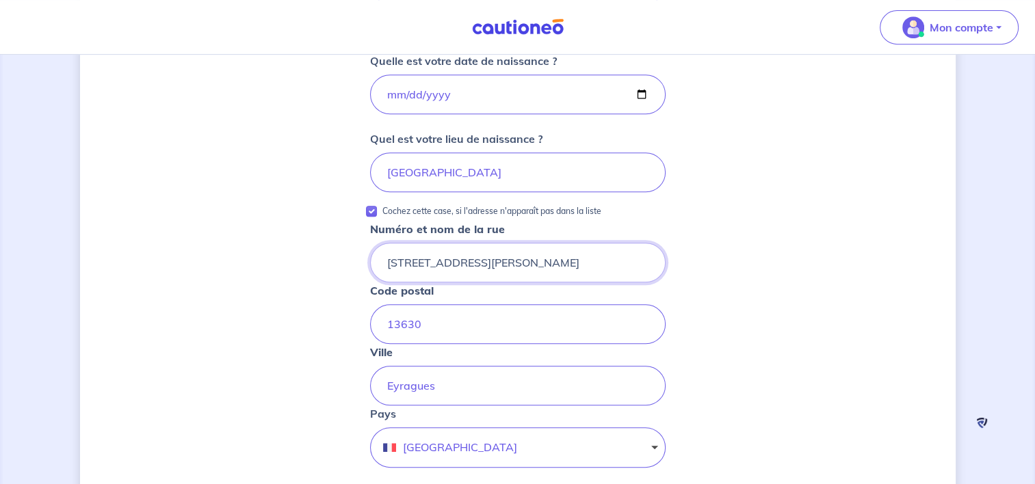
click at [563, 260] on input "[STREET_ADDRESS][PERSON_NAME]" at bounding box center [517, 263] width 295 height 40
type input "2"
type input "[STREET_ADDRESS]"
click at [770, 355] on div "[PERSON_NAME], nous avons aussi besoin de vos informations Vous louez [PERSON_N…" at bounding box center [517, 155] width 875 height 1439
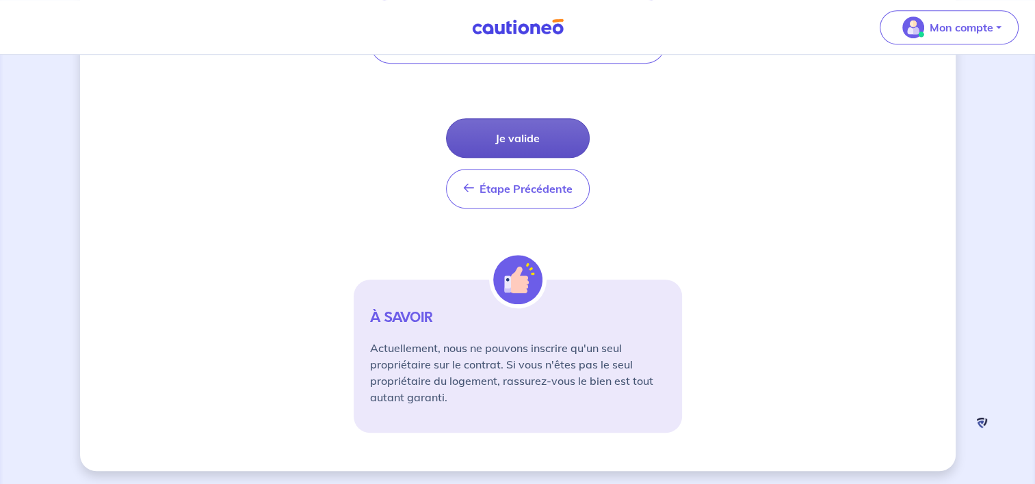
click at [516, 139] on button "Je valide" at bounding box center [518, 138] width 144 height 40
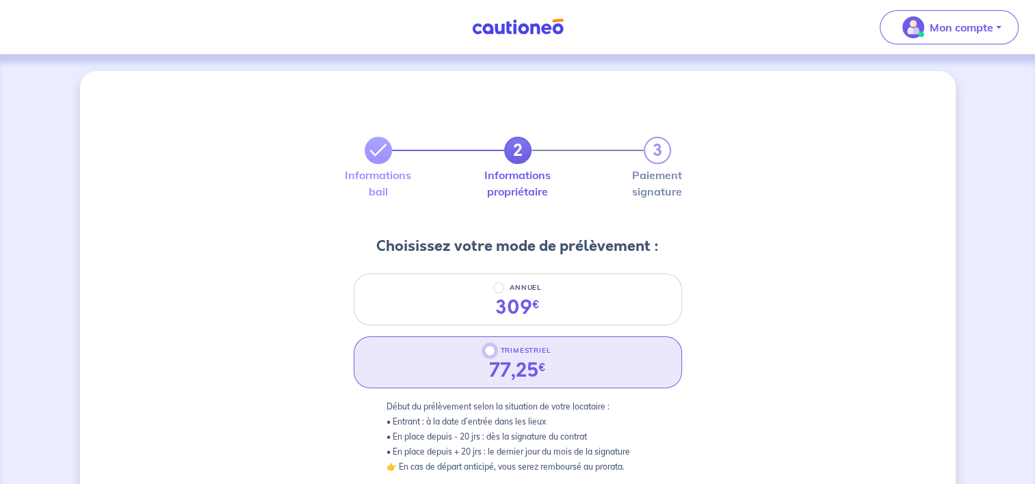
click at [486, 348] on input "TRIMESTRIEL" at bounding box center [489, 350] width 11 height 11
radio input "true"
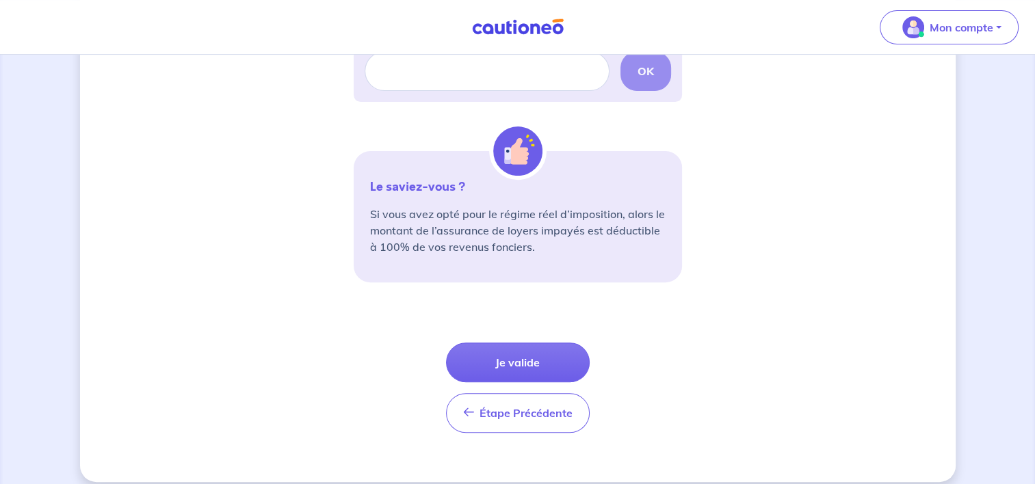
scroll to position [485, 0]
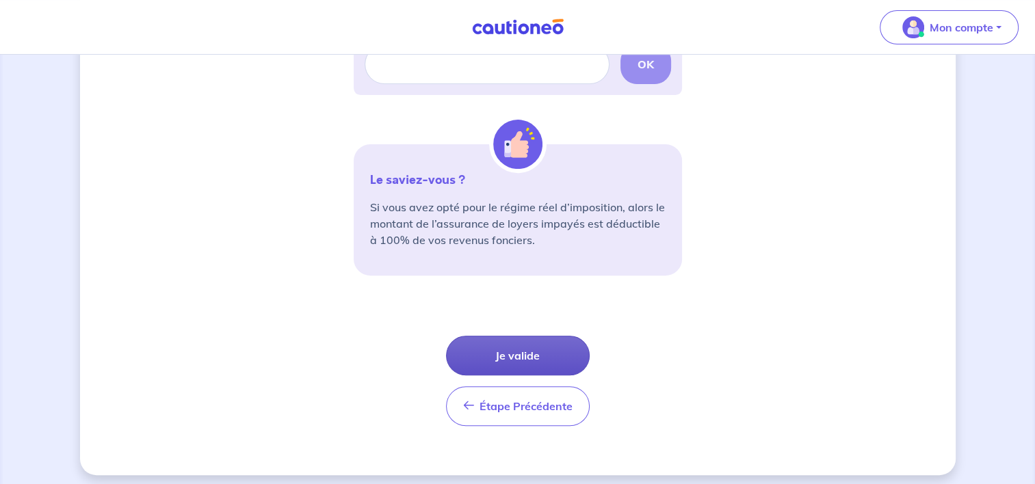
click at [548, 343] on button "Je valide" at bounding box center [518, 356] width 144 height 40
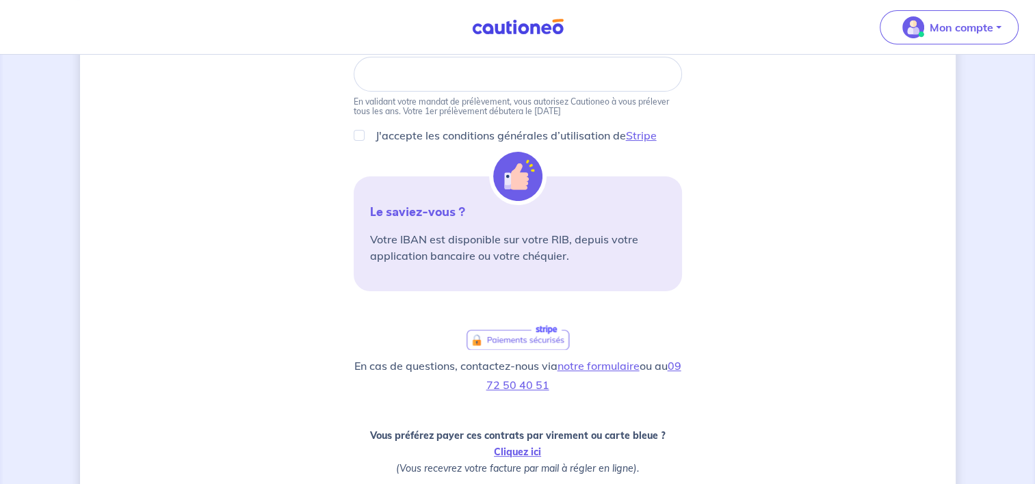
scroll to position [386, 0]
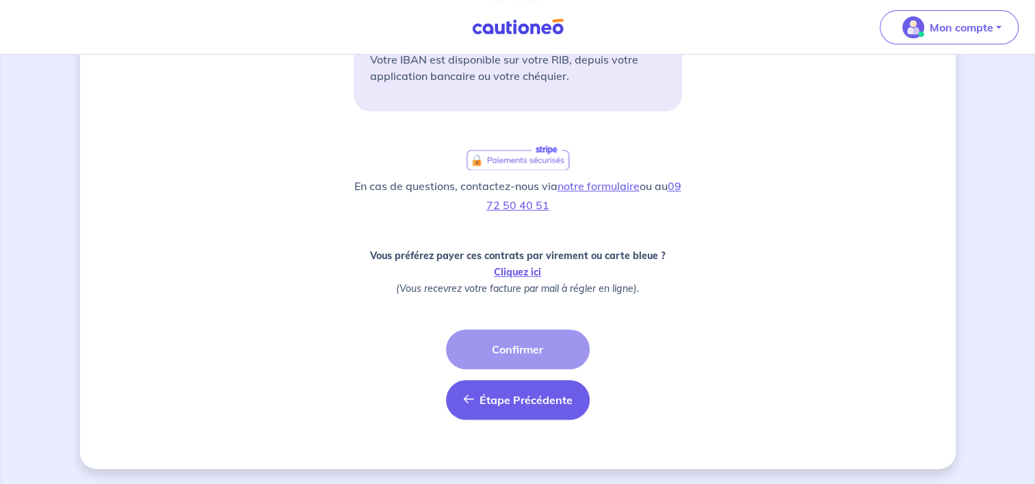
click at [544, 393] on span "Étape Précédente" at bounding box center [525, 400] width 93 height 14
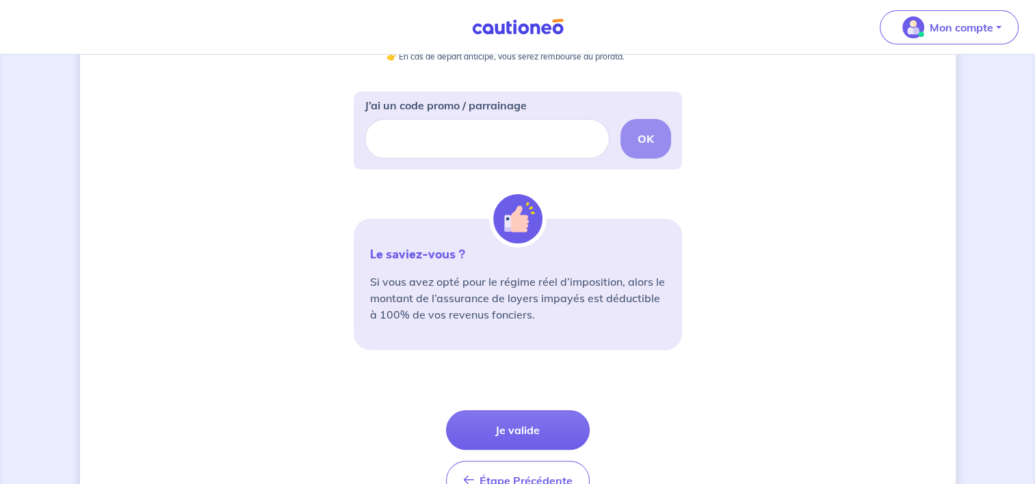
scroll to position [438, 0]
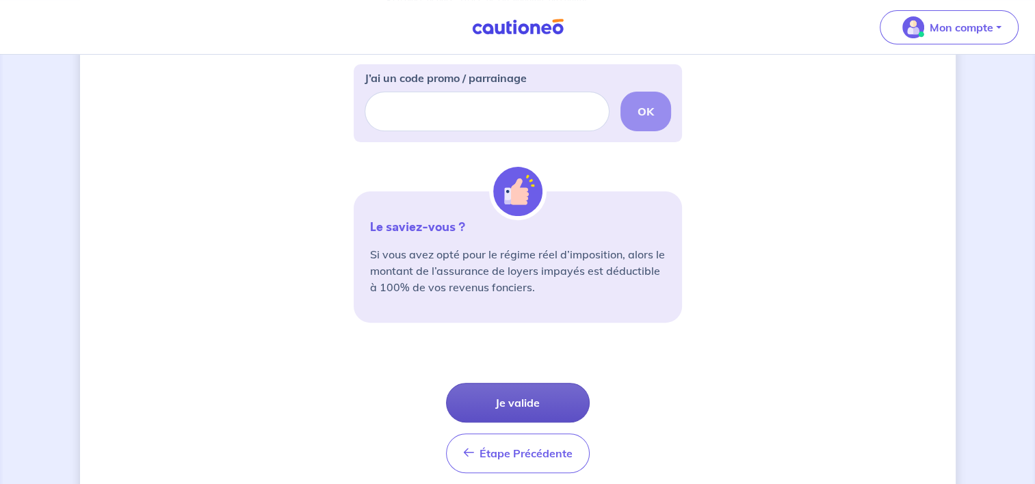
click at [509, 403] on button "Je valide" at bounding box center [518, 403] width 144 height 40
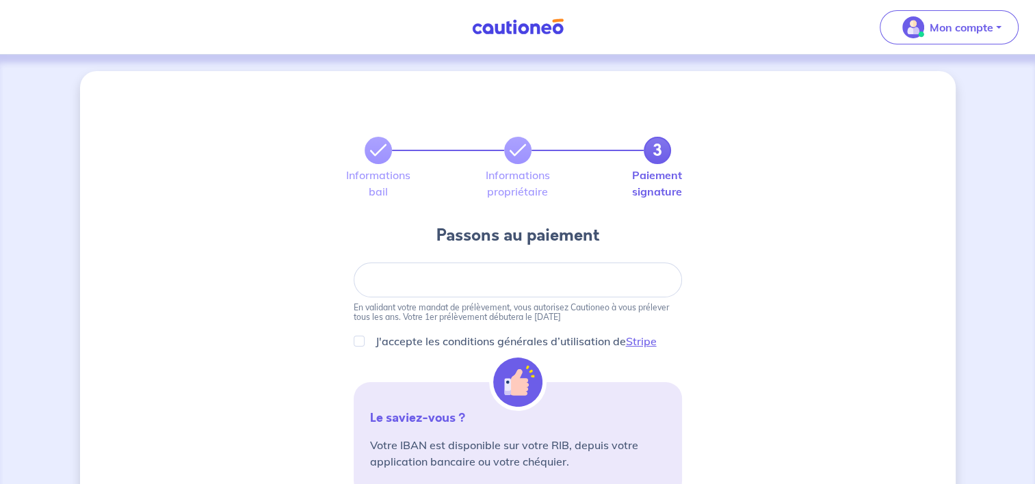
click at [770, 232] on div "3 Informations bail Informations propriétaire Paiement signature [PERSON_NAME] …" at bounding box center [517, 463] width 875 height 784
click at [580, 269] on div at bounding box center [518, 280] width 328 height 35
click at [650, 343] on link "Stripe" at bounding box center [641, 341] width 31 height 14
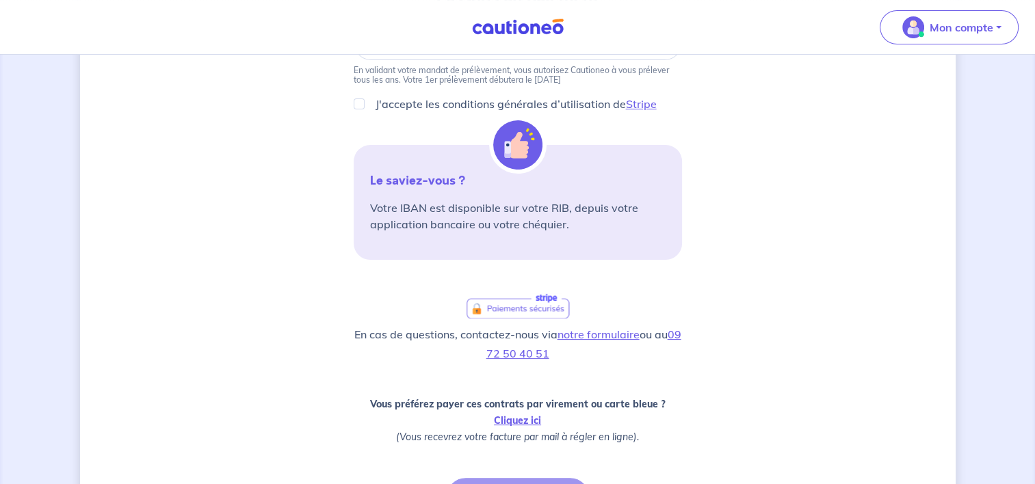
scroll to position [371, 0]
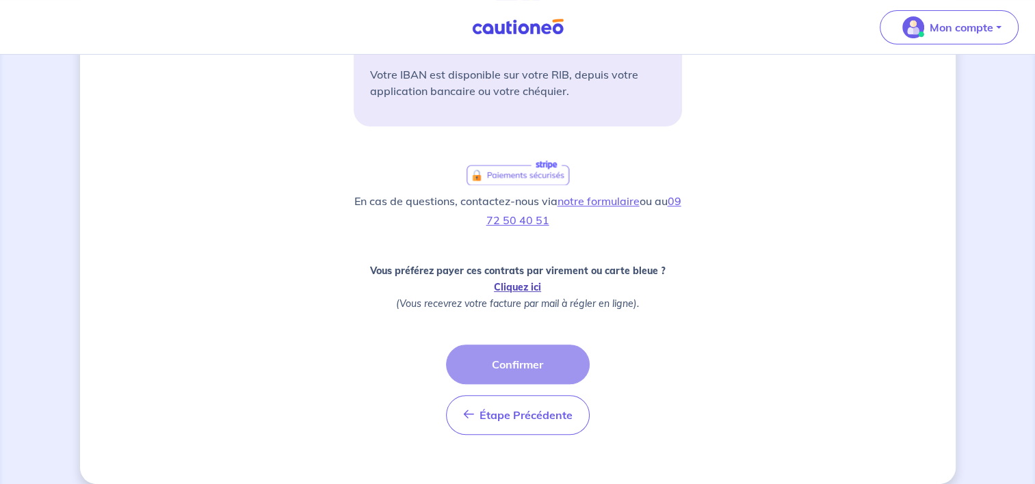
click at [520, 289] on link "Cliquez ici" at bounding box center [517, 287] width 47 height 12
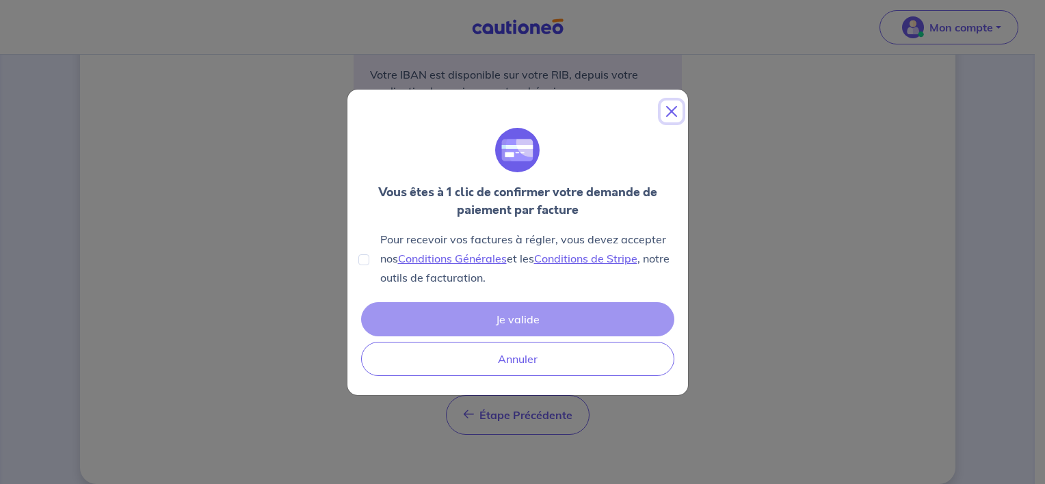
click at [676, 110] on button "Close" at bounding box center [672, 112] width 22 height 22
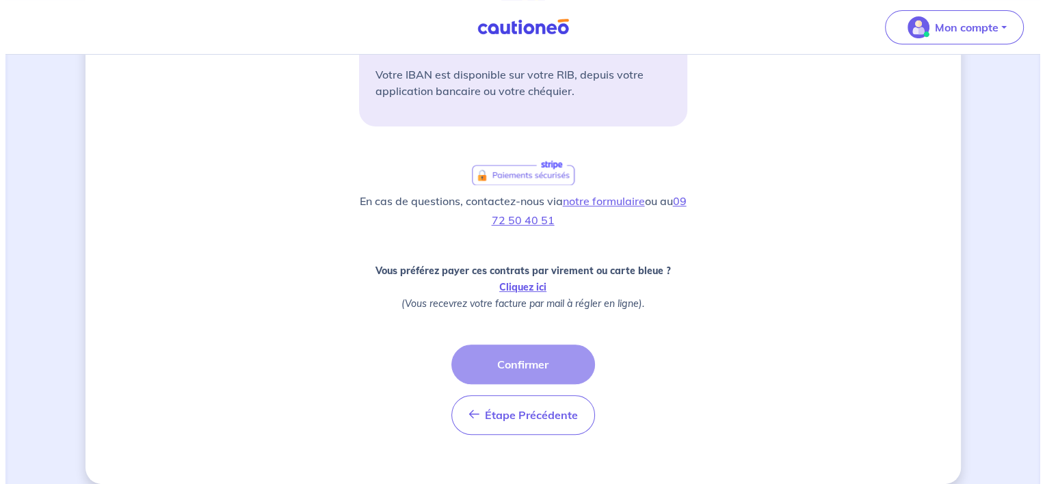
scroll to position [0, 0]
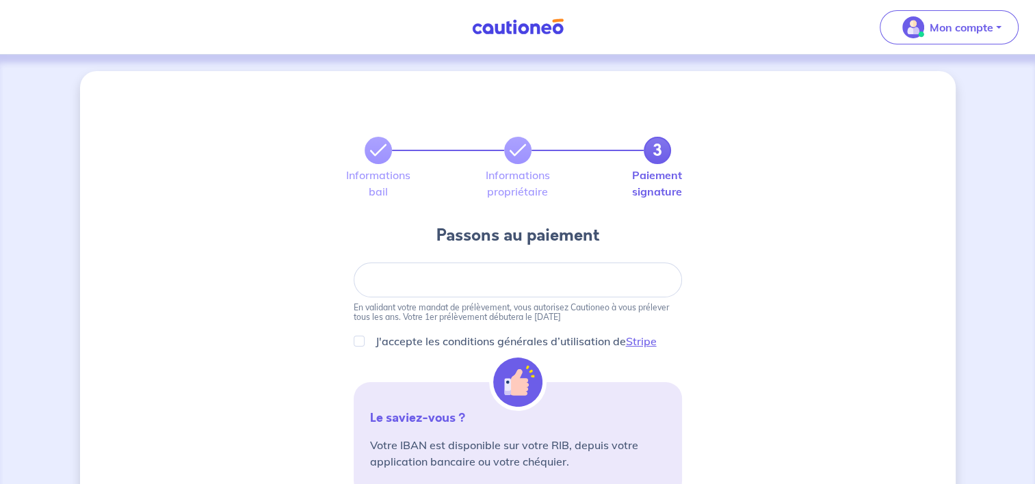
click at [558, 274] on div at bounding box center [518, 280] width 328 height 35
click at [358, 341] on input "J'accepte les conditions générales d’utilisation de Stripe" at bounding box center [359, 341] width 11 height 11
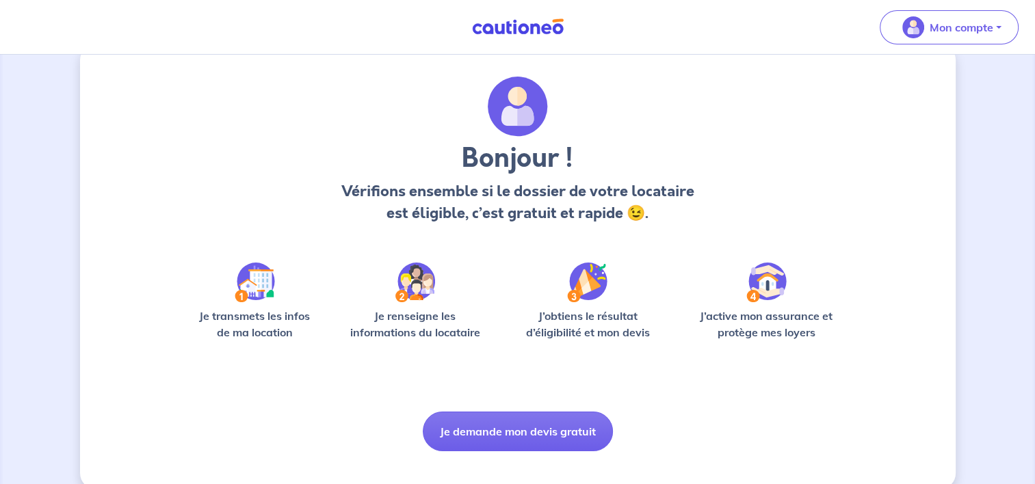
scroll to position [49, 0]
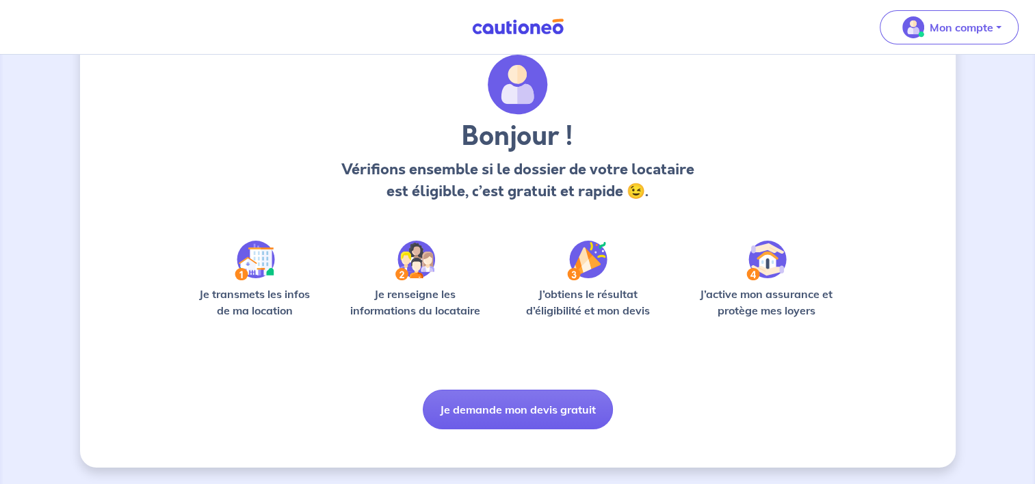
click at [543, 388] on div "Bonjour ! Vérifions ensemble si le dossier de votre locataire est éligible, c’e…" at bounding box center [517, 242] width 656 height 375
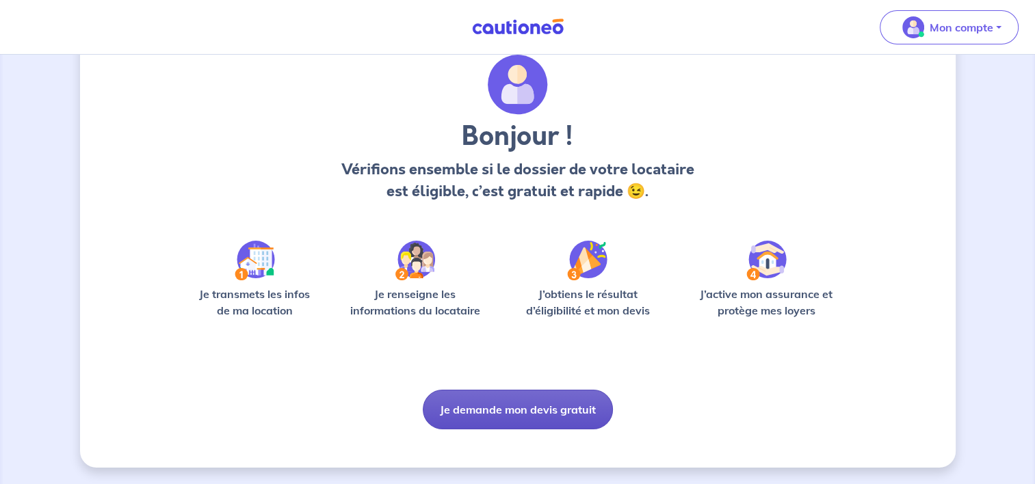
click at [513, 418] on button "Je demande mon devis gratuit" at bounding box center [518, 410] width 190 height 40
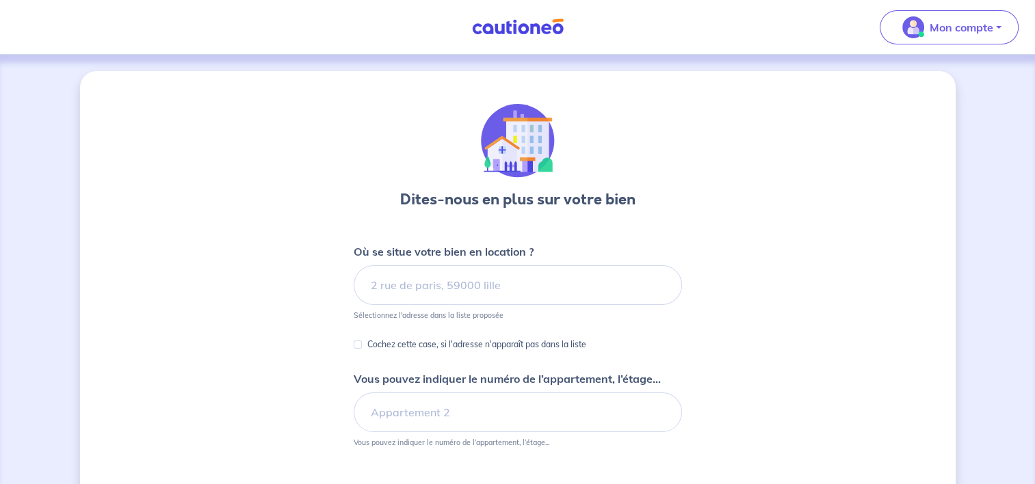
click at [1020, 66] on div "Dites-nous en plus sur votre bien Où se situe votre bien en location ? Sélectio…" at bounding box center [517, 354] width 1035 height 598
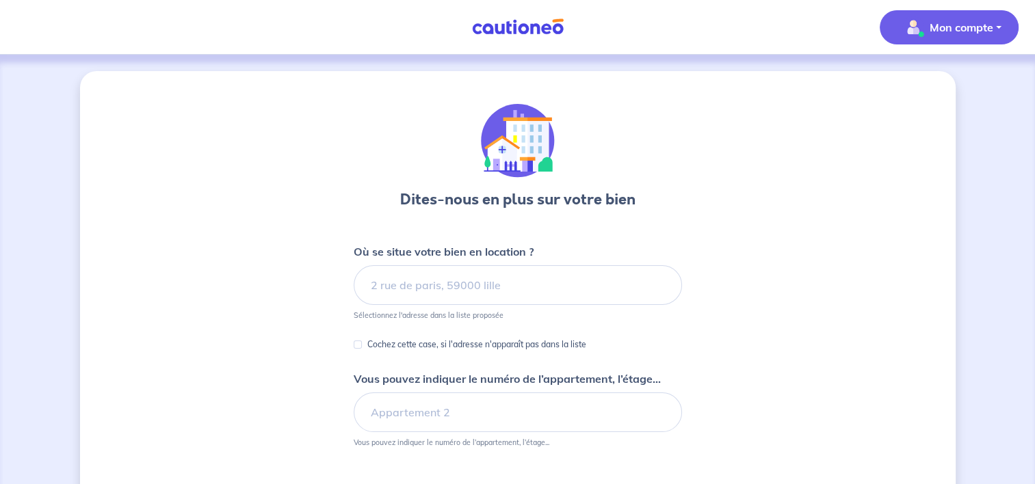
click at [989, 25] on p "Mon compte" at bounding box center [961, 27] width 64 height 16
click at [921, 86] on link "Mes informations" at bounding box center [935, 85] width 110 height 22
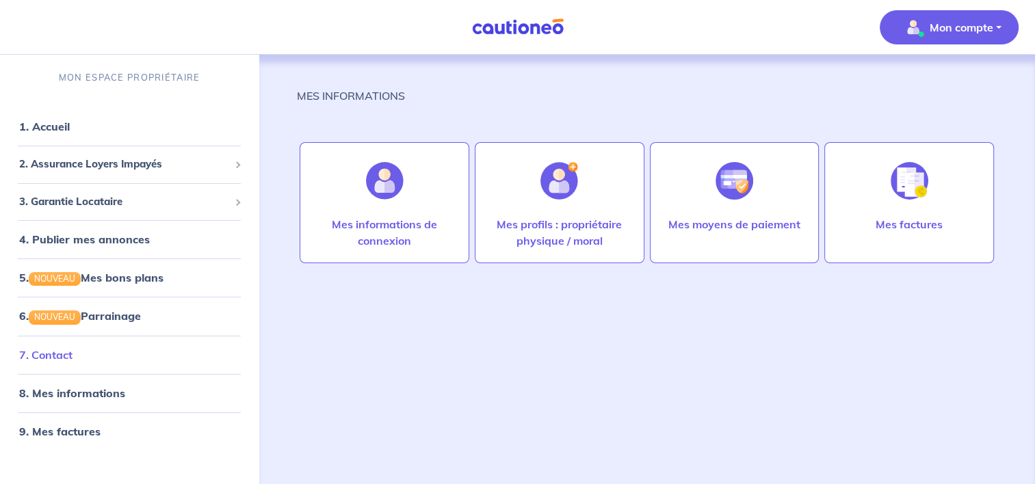
click at [72, 351] on link "7. Contact" at bounding box center [45, 355] width 53 height 14
click at [69, 125] on link "1. Accueil" at bounding box center [44, 127] width 50 height 14
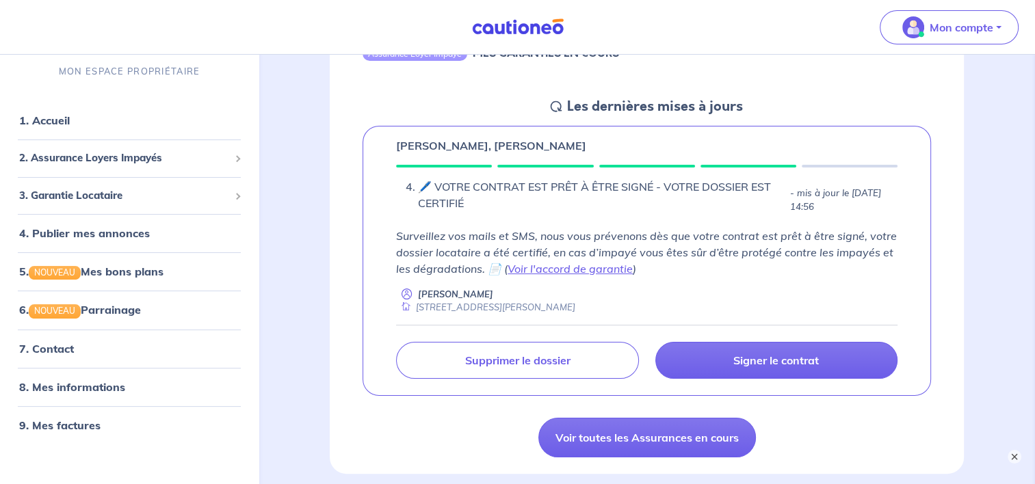
scroll to position [270, 0]
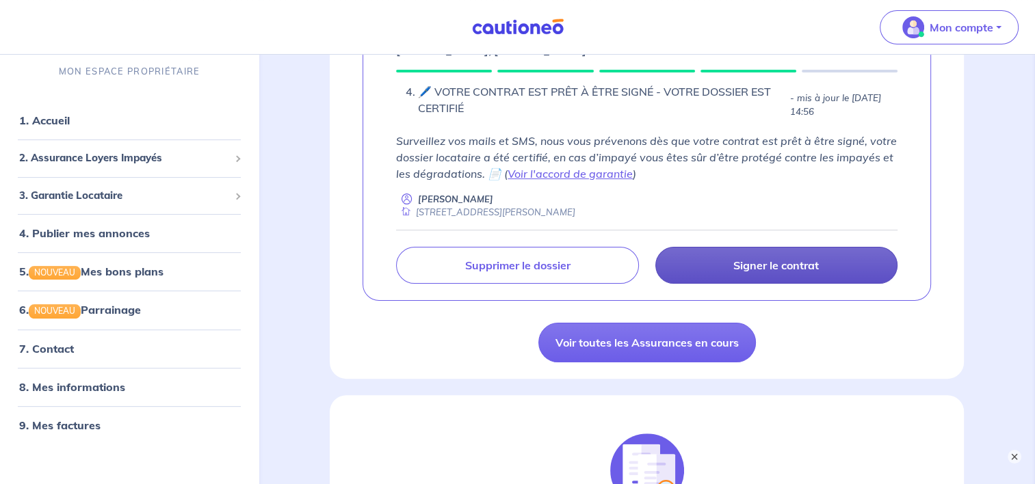
click at [765, 263] on p "Signer le contrat" at bounding box center [775, 265] width 85 height 14
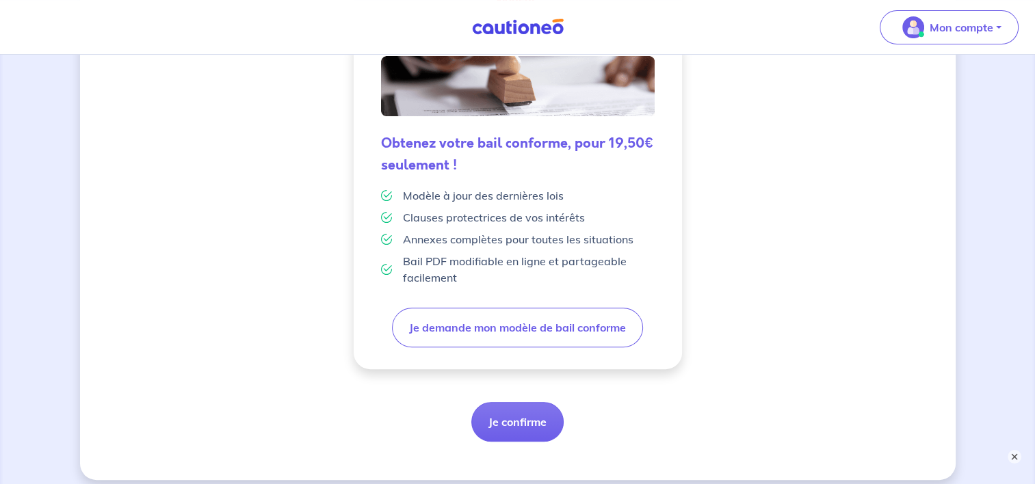
scroll to position [364, 0]
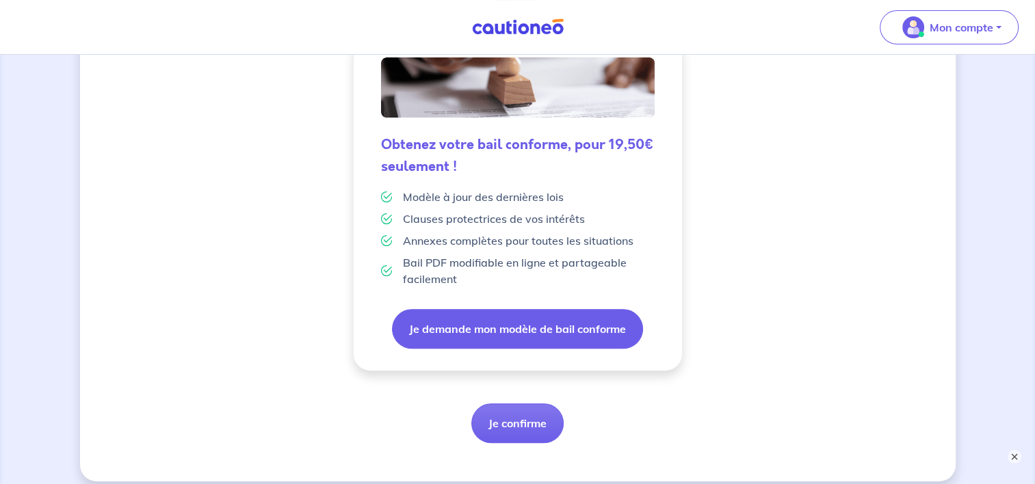
click at [520, 335] on button "Je demande mon modèle de bail conforme" at bounding box center [517, 329] width 251 height 40
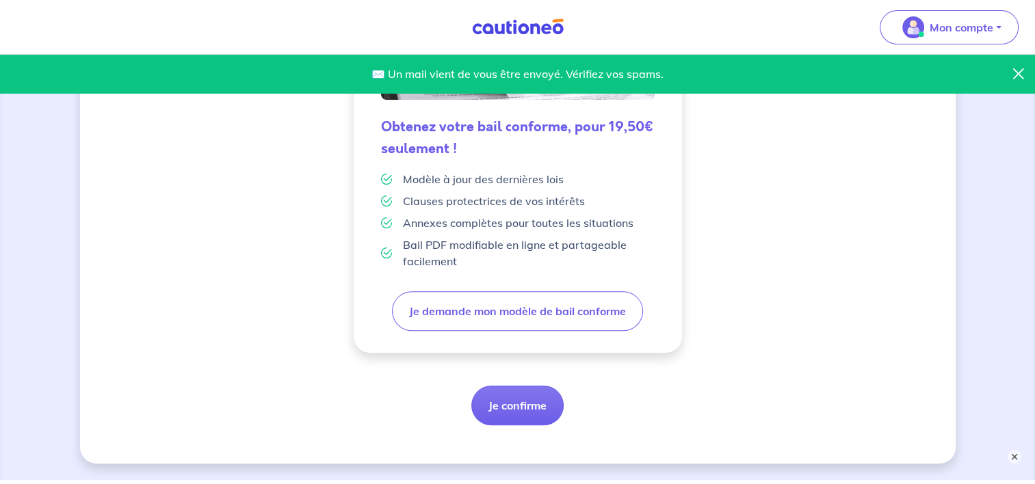
scroll to position [421, 0]
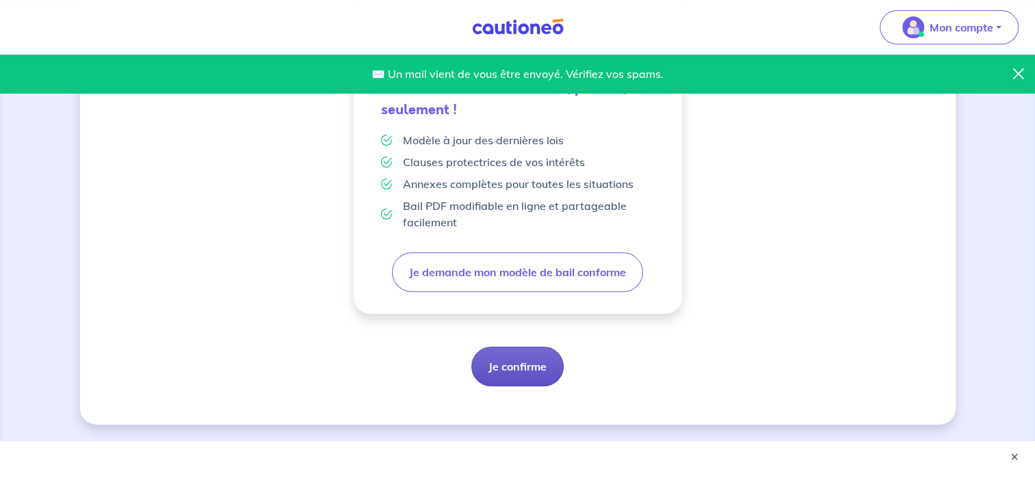
click at [518, 366] on button "Je confirme" at bounding box center [517, 367] width 92 height 40
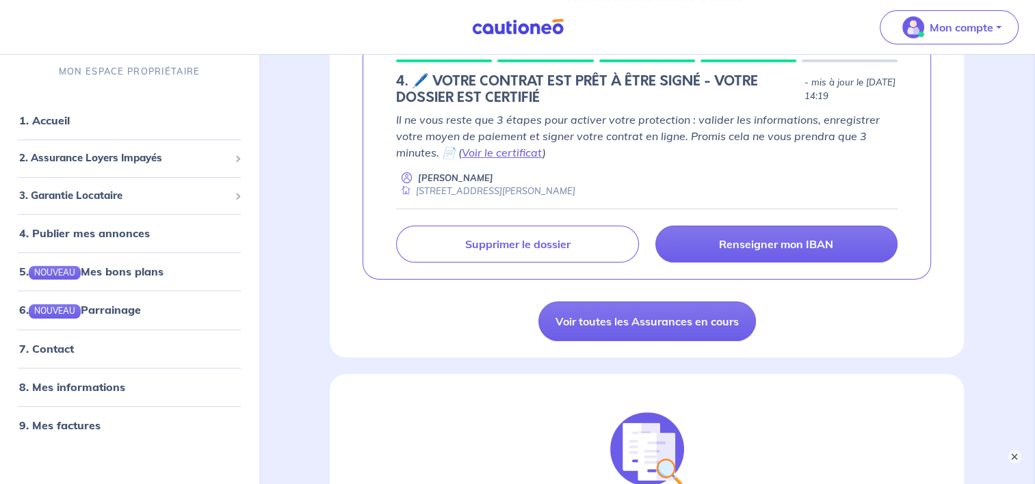
scroll to position [279, 0]
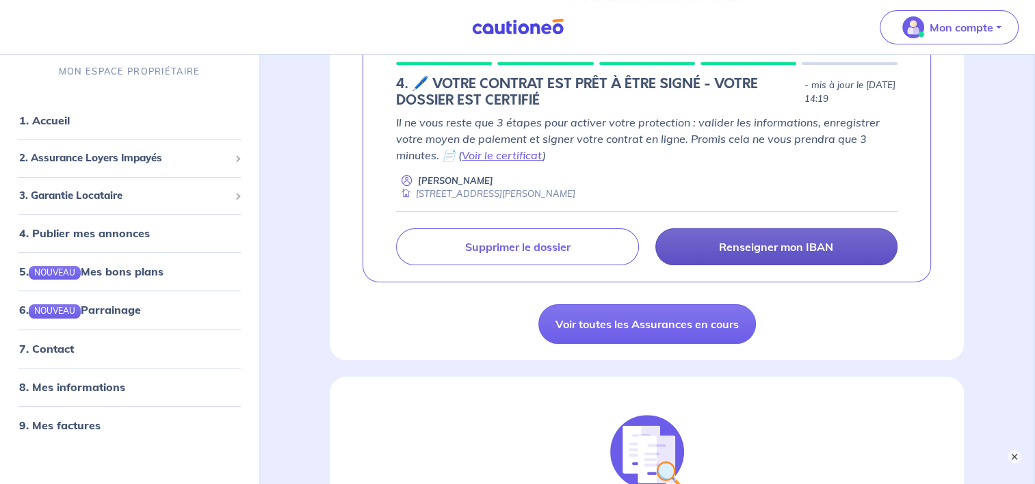
click at [761, 244] on p "Renseigner mon IBAN" at bounding box center [776, 247] width 114 height 14
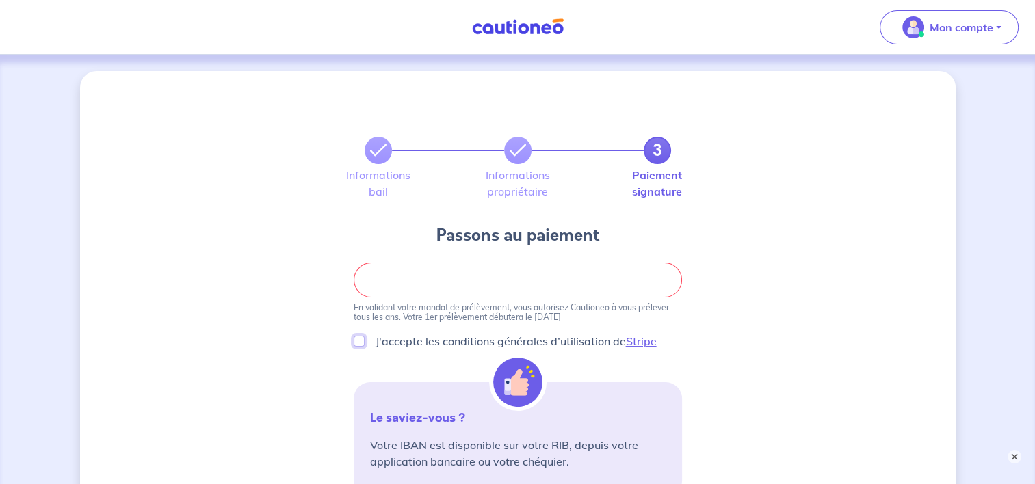
click at [358, 344] on input "J'accepte les conditions générales d’utilisation de Stripe" at bounding box center [359, 341] width 11 height 11
checkbox input "true"
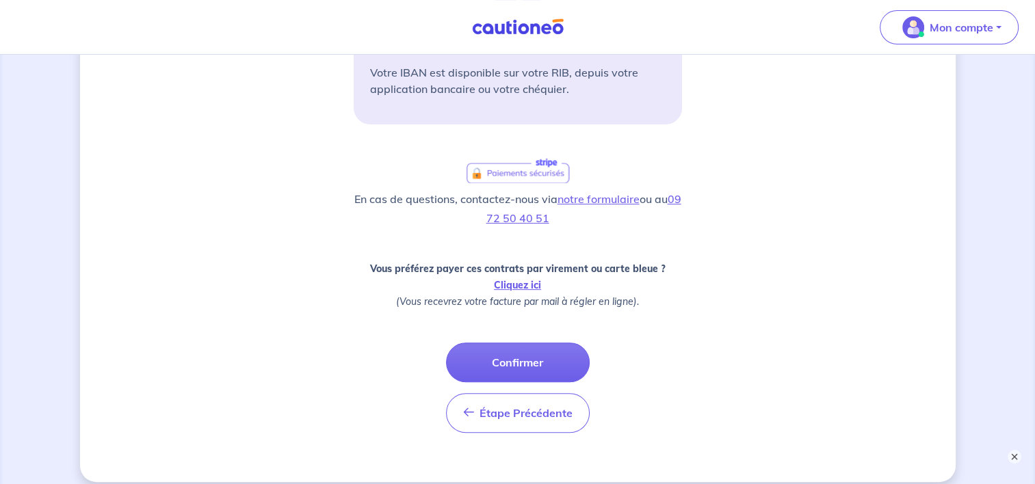
scroll to position [384, 0]
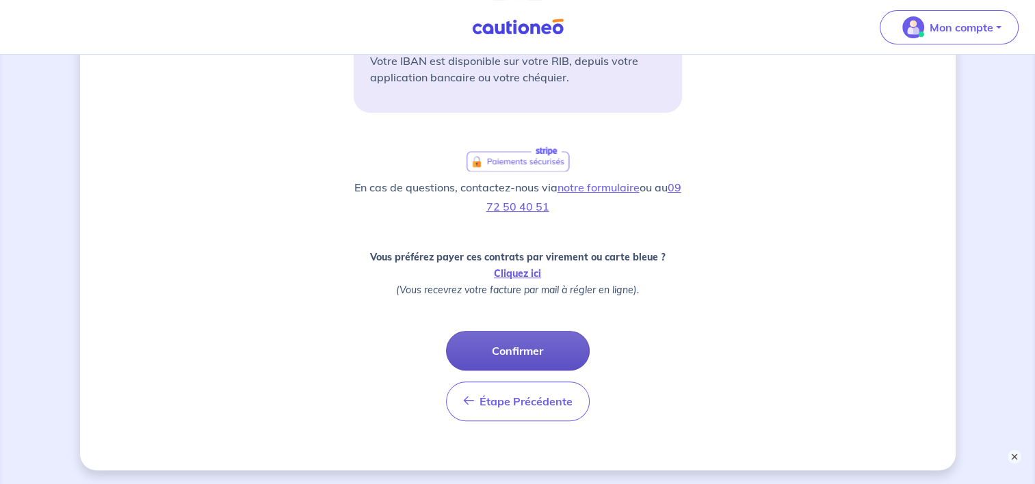
click at [509, 345] on button "Confirmer" at bounding box center [518, 351] width 144 height 40
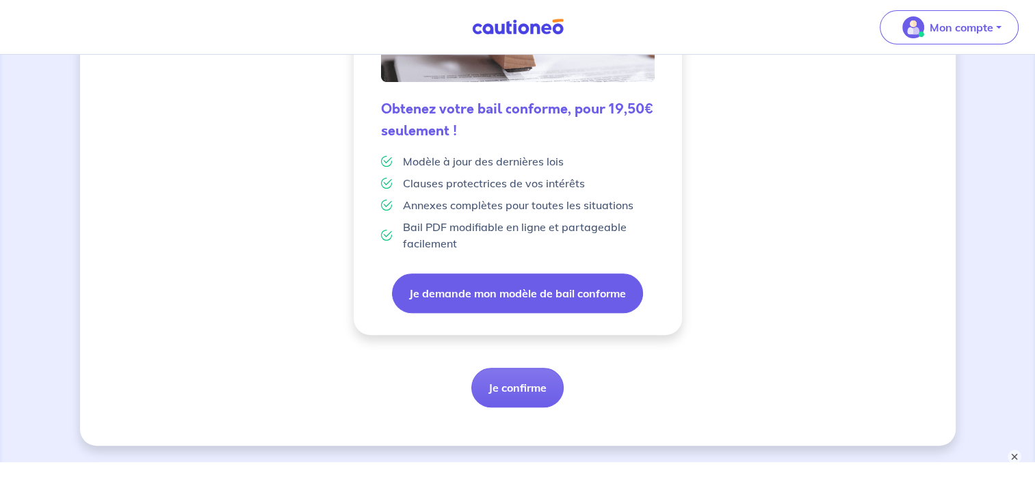
scroll to position [404, 0]
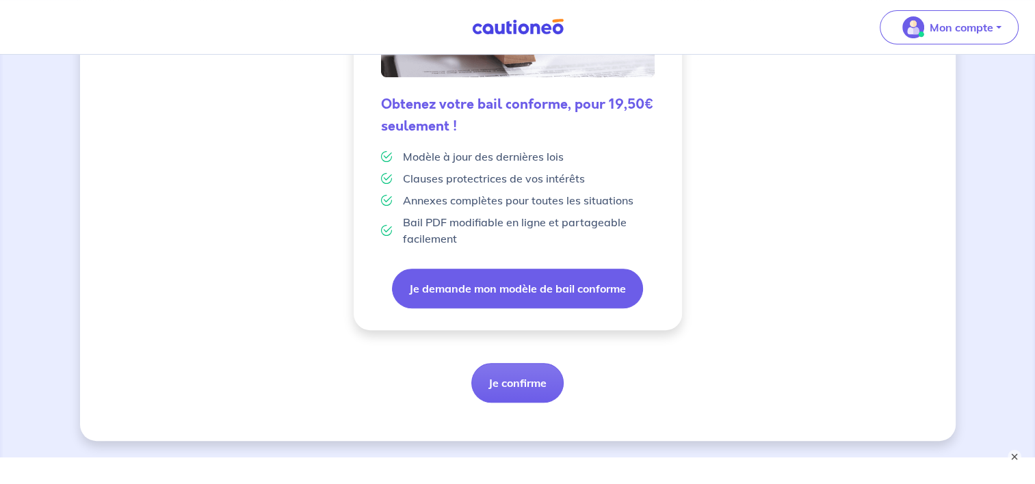
click at [542, 282] on button "Je demande mon modèle de bail conforme" at bounding box center [517, 289] width 251 height 40
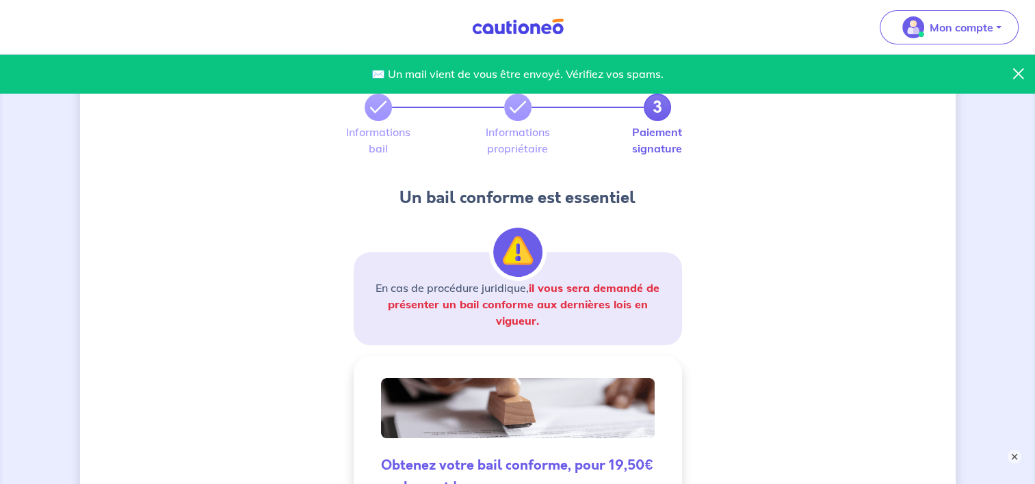
scroll to position [0, 0]
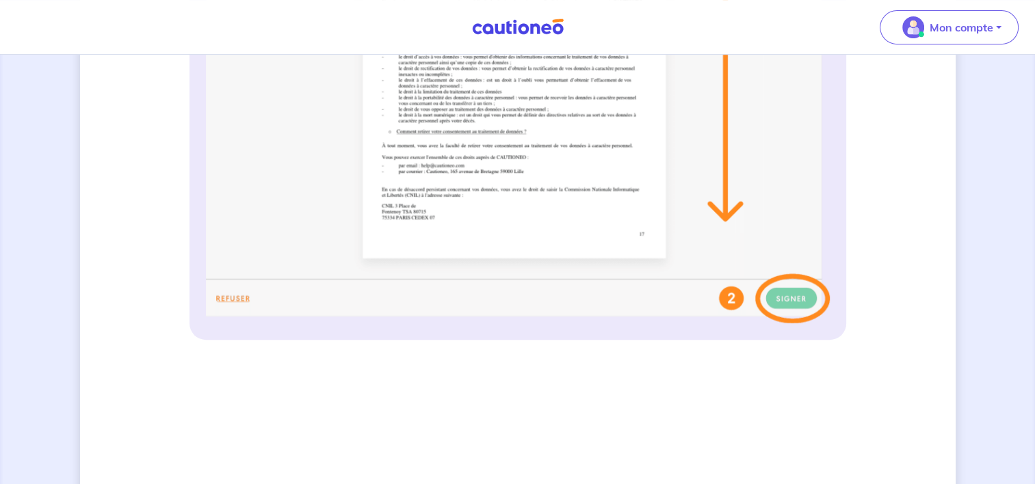
scroll to position [613, 0]
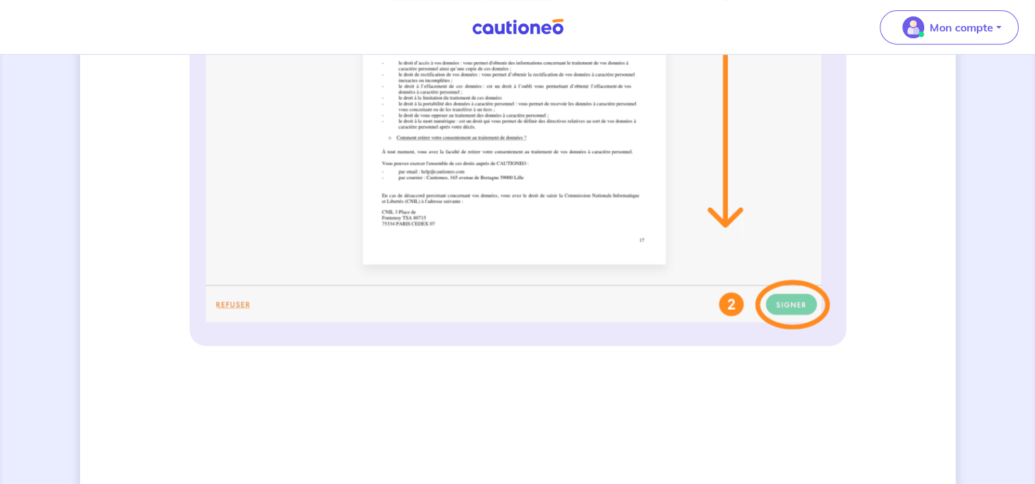
click at [734, 306] on img at bounding box center [518, 58] width 624 height 543
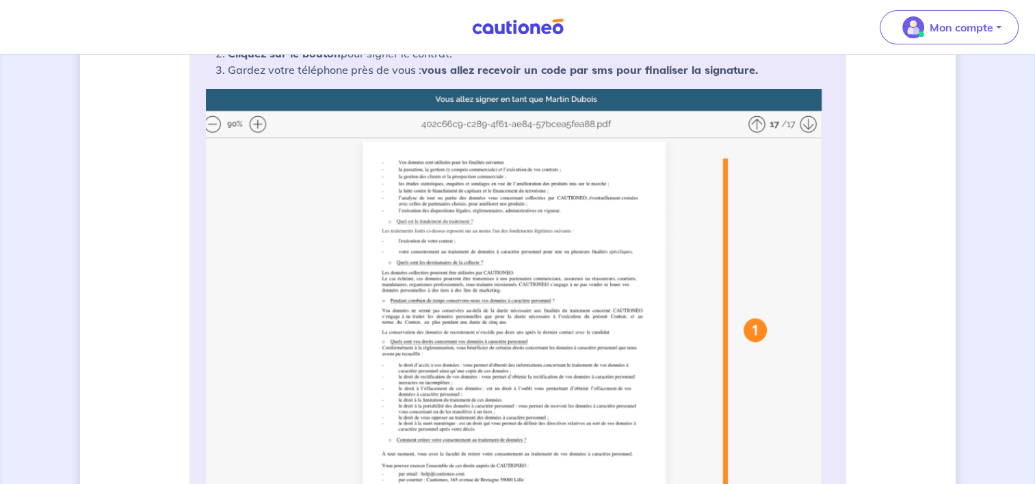
scroll to position [313, 0]
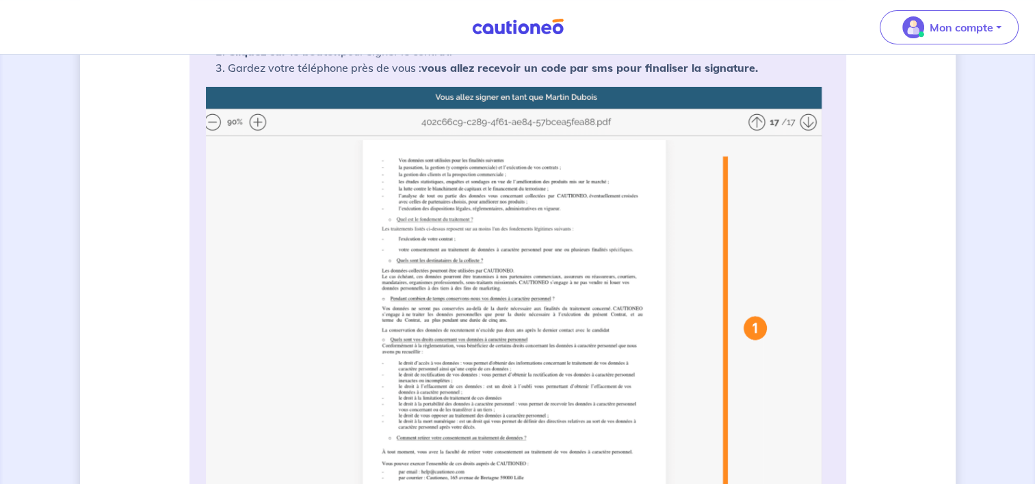
click at [258, 124] on img at bounding box center [518, 358] width 624 height 543
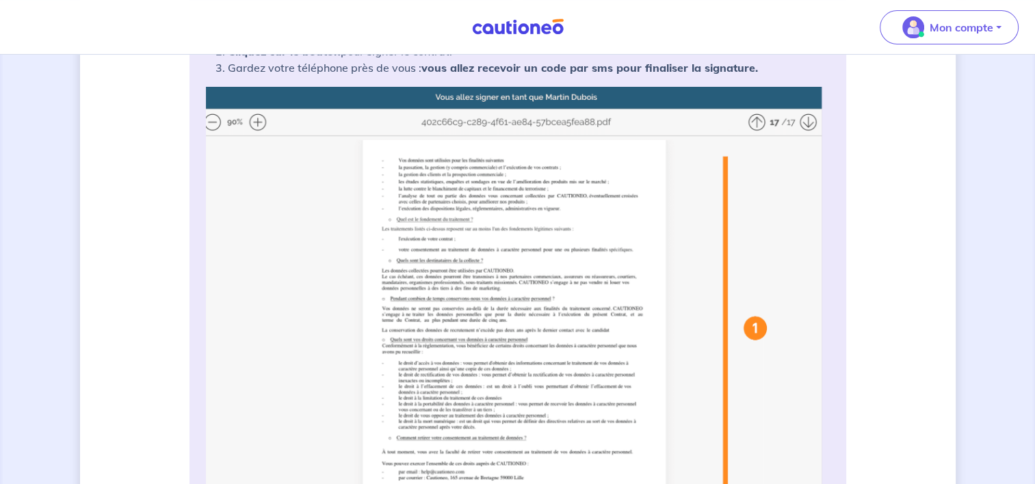
click at [760, 122] on img at bounding box center [518, 358] width 624 height 543
click at [758, 327] on img at bounding box center [518, 358] width 624 height 543
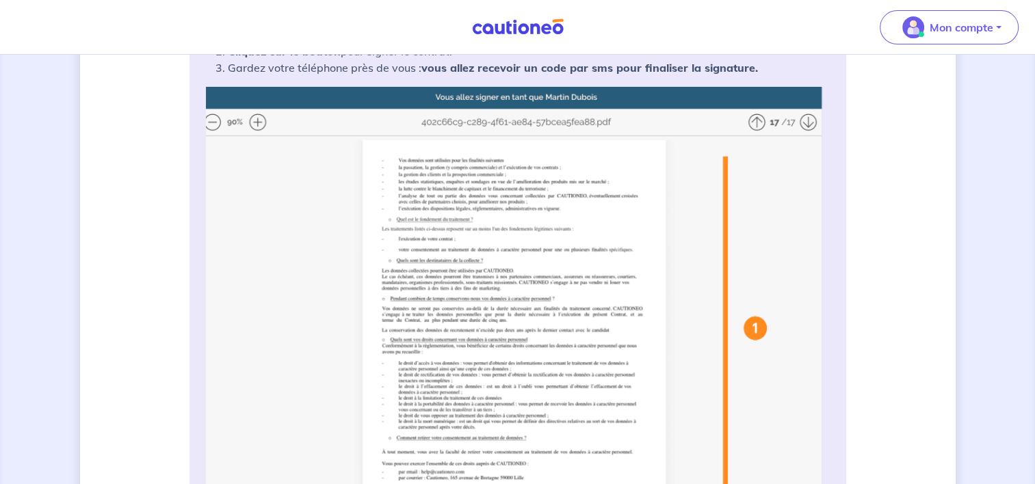
click at [758, 327] on img at bounding box center [518, 358] width 624 height 543
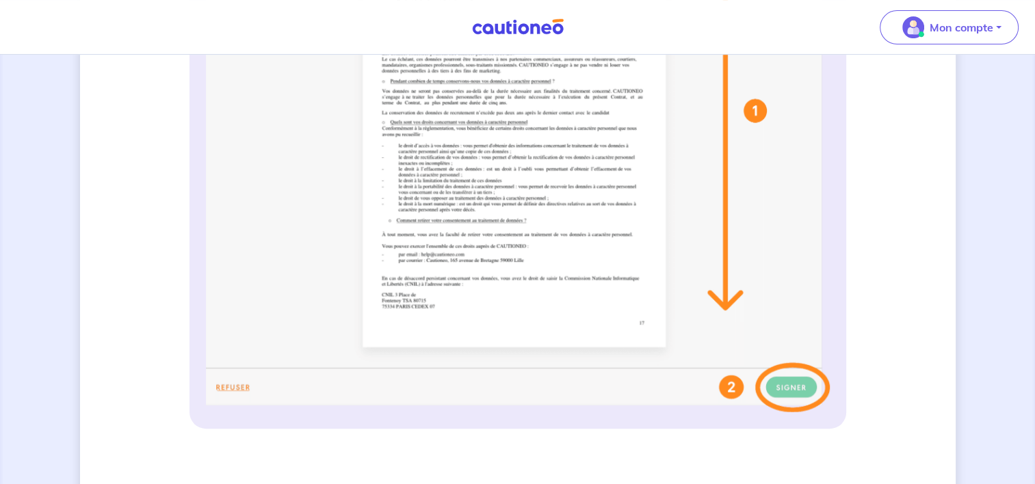
scroll to position [553, 0]
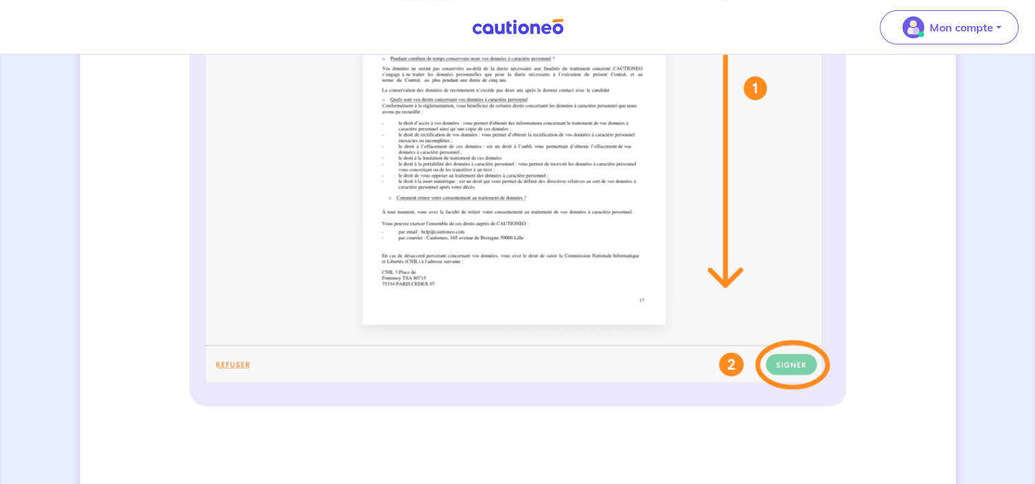
click at [788, 369] on img at bounding box center [518, 118] width 624 height 543
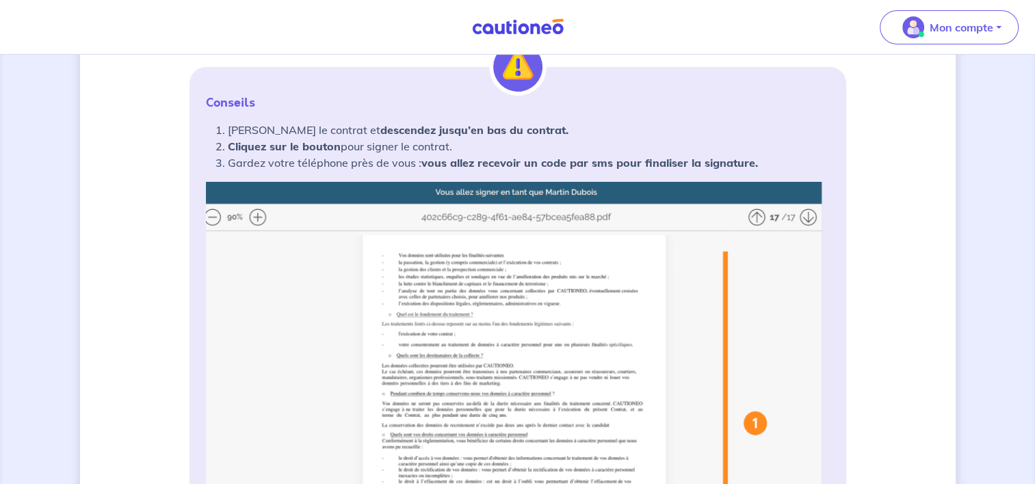
scroll to position [222, 0]
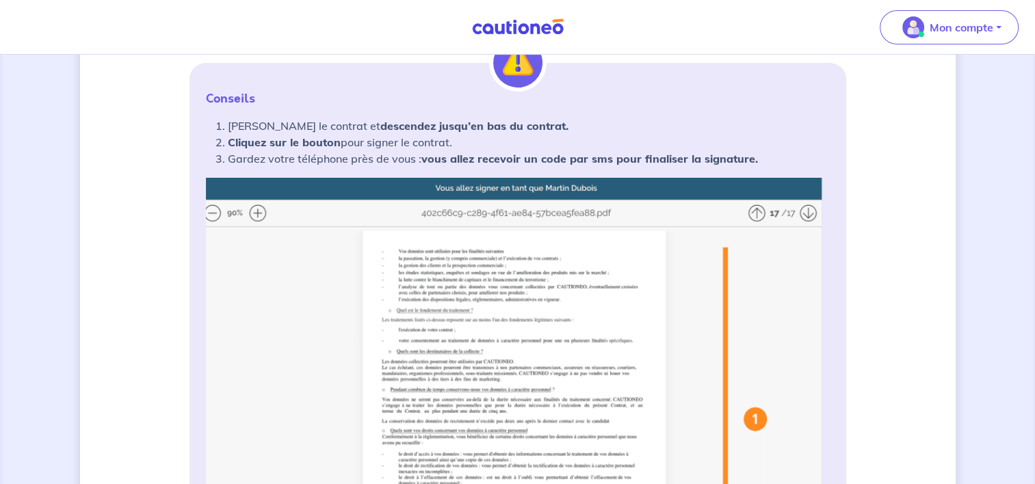
click at [577, 217] on img at bounding box center [518, 449] width 624 height 543
click at [258, 212] on img at bounding box center [518, 449] width 624 height 543
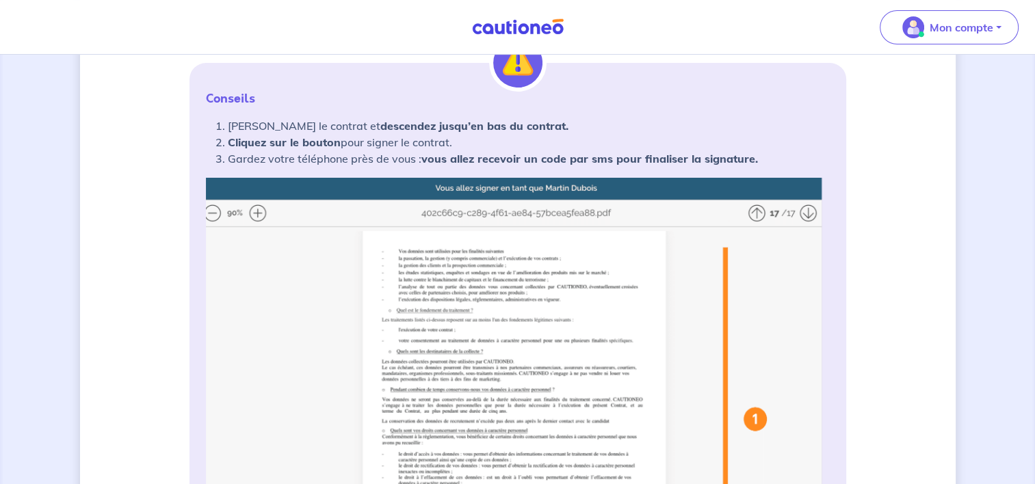
click at [258, 212] on img at bounding box center [518, 449] width 624 height 543
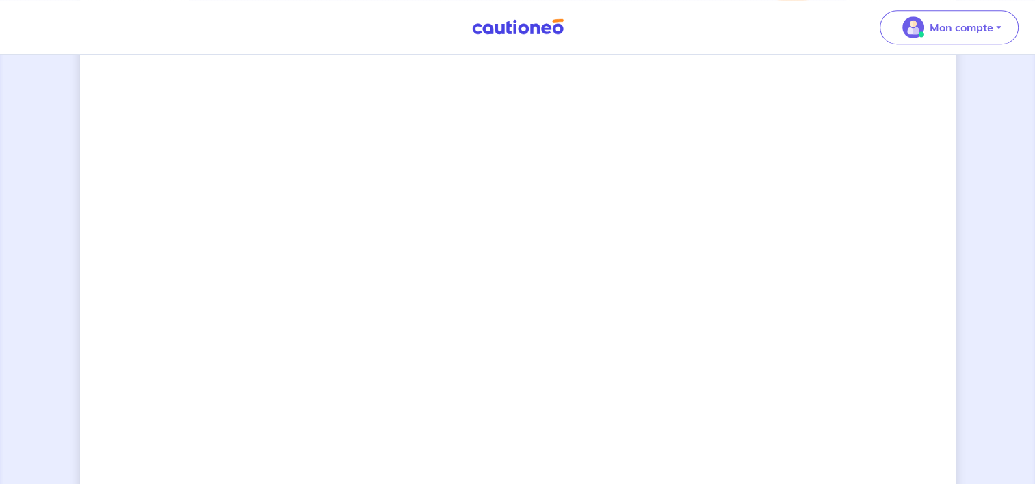
scroll to position [0, 0]
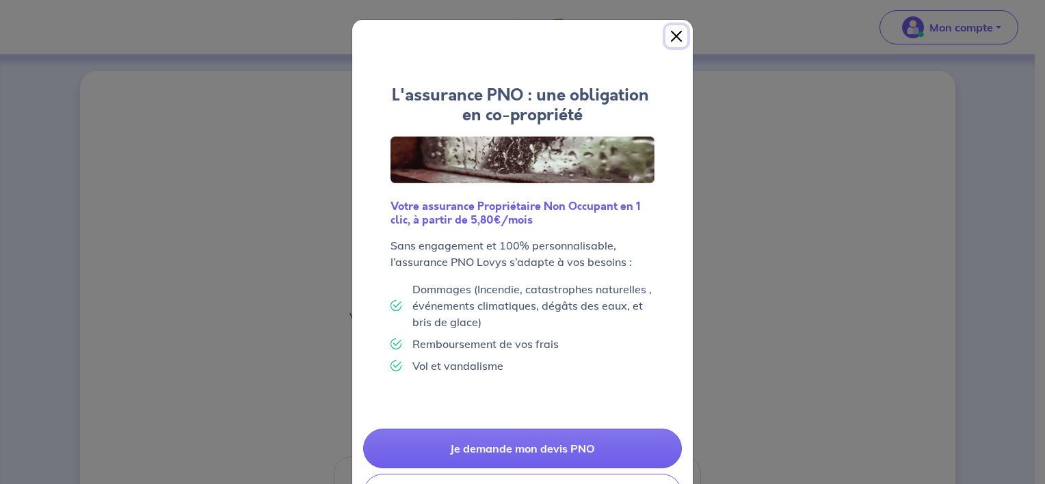
click at [669, 29] on button "Close" at bounding box center [676, 36] width 22 height 22
